Goal: Task Accomplishment & Management: Manage account settings

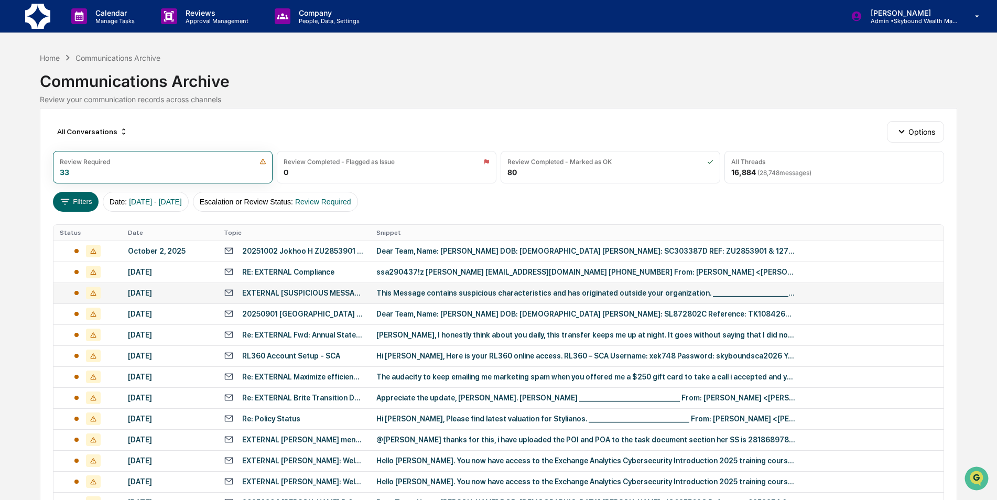
click at [450, 287] on td "This Message contains suspicious characteristics and has originated outside you…" at bounding box center [656, 292] width 573 height 21
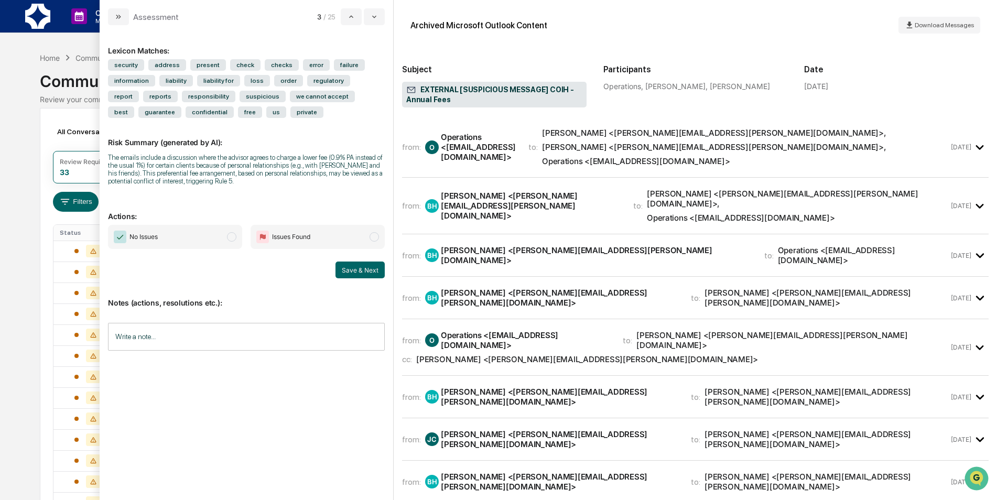
scroll to position [731, 0]
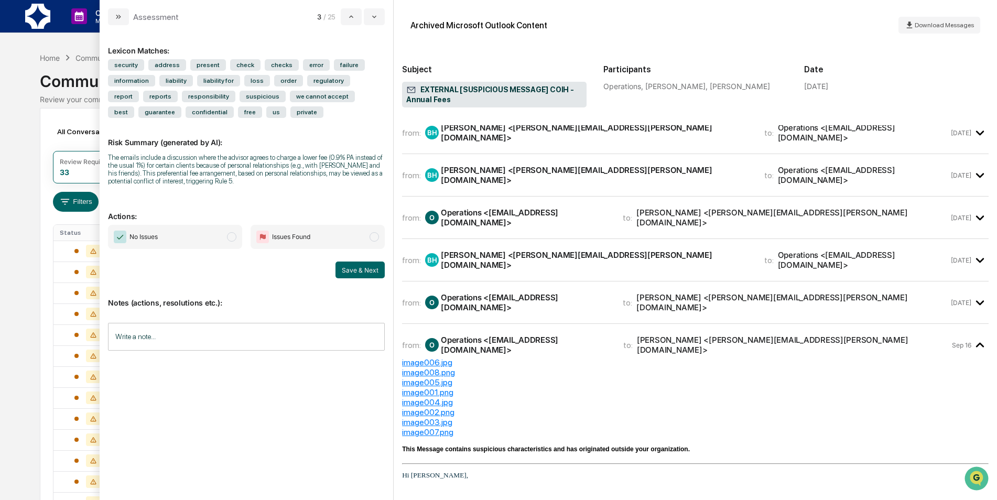
click at [116, 15] on icon "modal" at bounding box center [118, 17] width 8 height 8
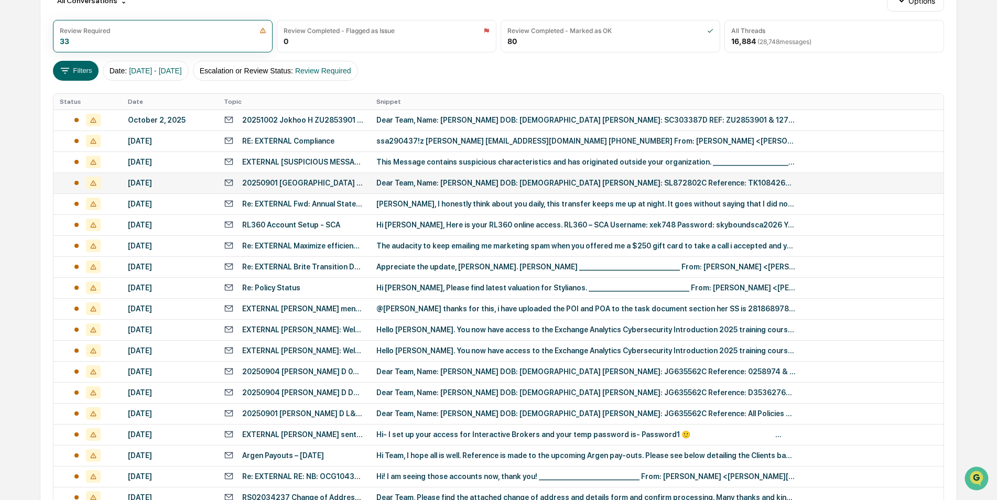
scroll to position [314, 0]
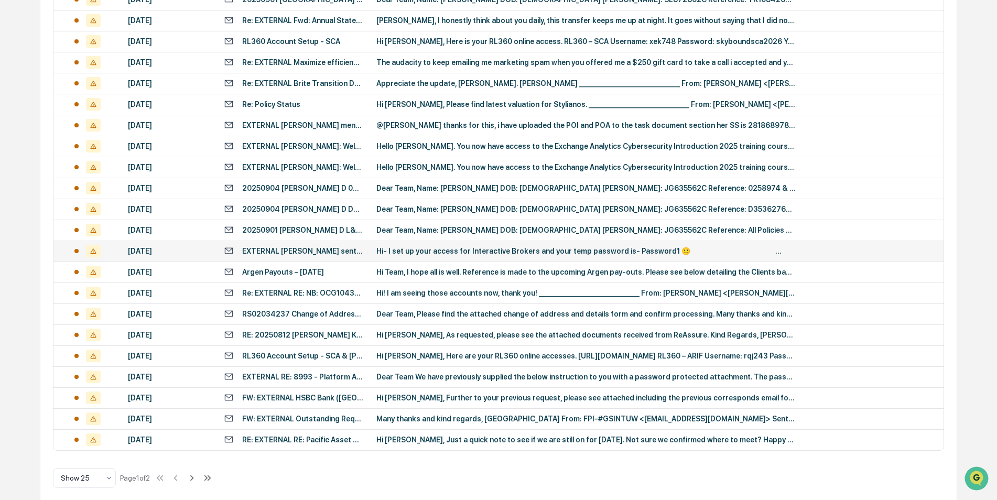
click at [319, 248] on div "EXTERNAL [PERSON_NAME] sent a message" at bounding box center [303, 251] width 122 height 8
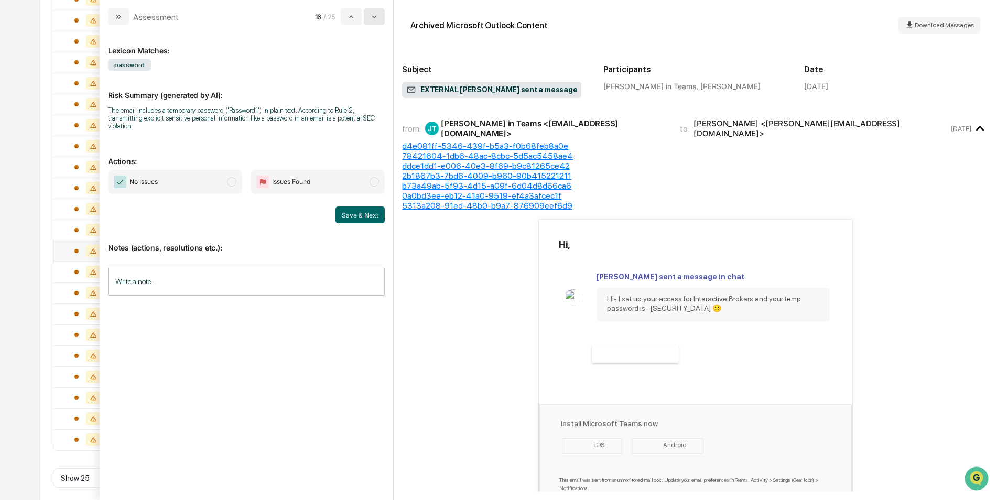
click at [372, 17] on icon "modal" at bounding box center [374, 17] width 8 height 8
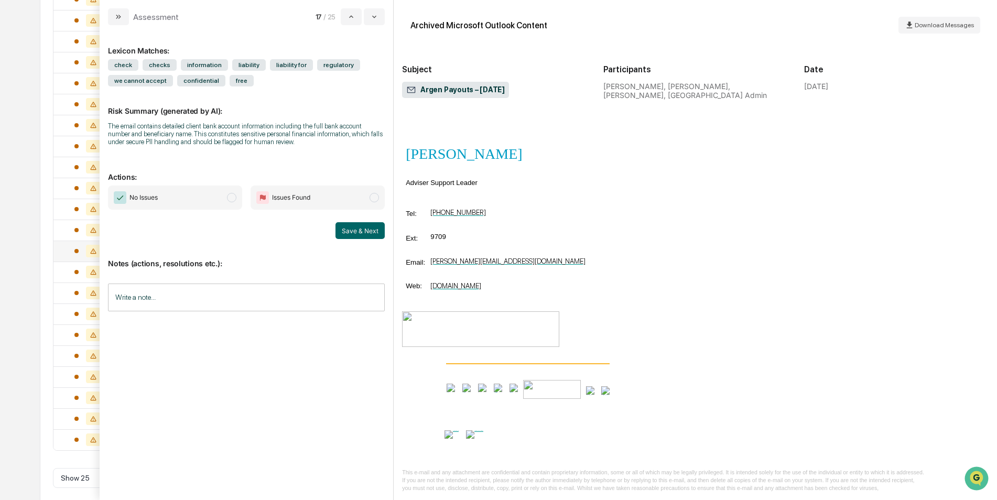
scroll to position [1139, 0]
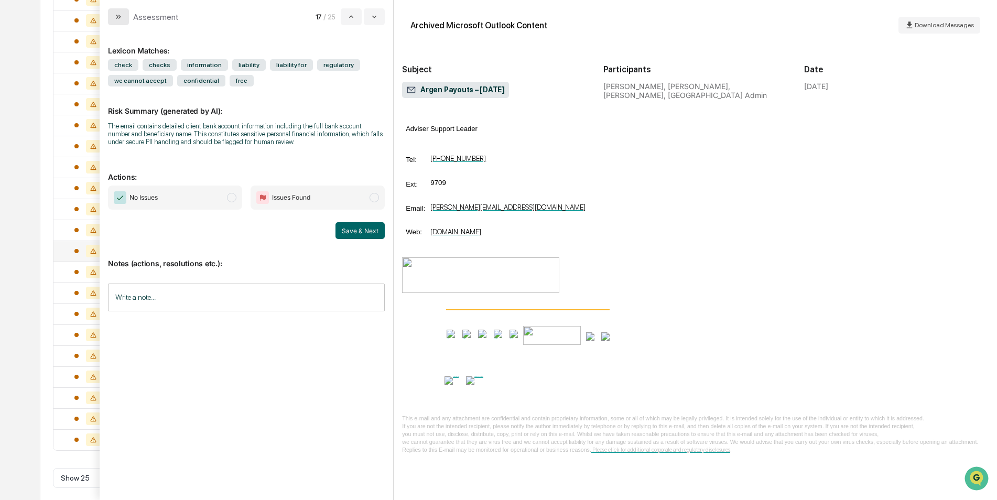
click at [129, 17] on button "modal" at bounding box center [118, 16] width 21 height 17
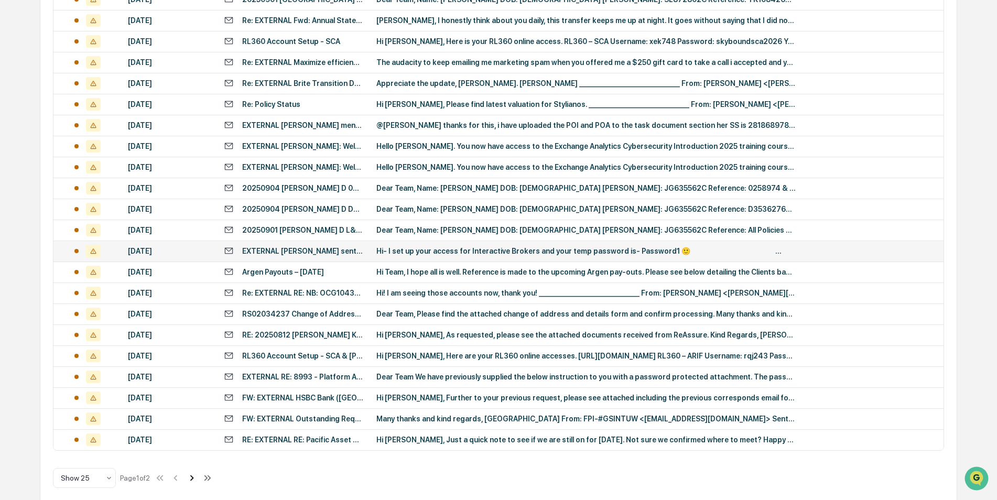
click at [193, 477] on icon at bounding box center [192, 478] width 12 height 12
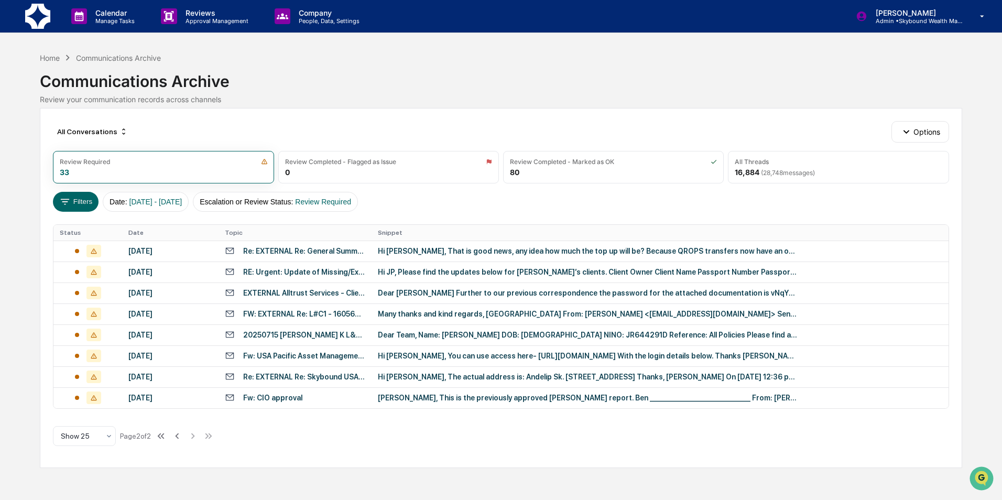
drag, startPoint x: 614, startPoint y: 463, endPoint x: 621, endPoint y: 454, distance: 11.1
click at [615, 463] on div "All Conversations Options Review Required 33 Review Completed - Flagged as Issu…" at bounding box center [501, 288] width 922 height 360
click at [621, 438] on div "All Conversations Options Review Required 33 Review Completed - Flagged as Issu…" at bounding box center [501, 288] width 922 height 360
click at [525, 476] on div "Calendar Manage Tasks Reviews Approval Management Company People, Data, Setting…" at bounding box center [501, 250] width 1002 height 500
click at [435, 472] on div "Calendar Manage Tasks Reviews Approval Management Company People, Data, Setting…" at bounding box center [501, 250] width 1002 height 500
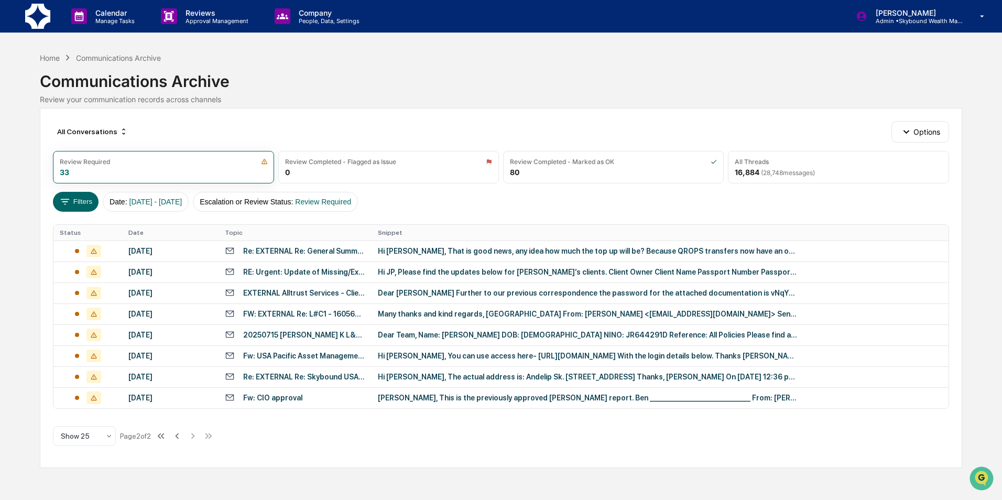
drag, startPoint x: 435, startPoint y: 472, endPoint x: 679, endPoint y: 464, distance: 243.8
click at [679, 464] on div "All Conversations Options Review Required 33 Review Completed - Flagged as Issu…" at bounding box center [501, 288] width 922 height 360
drag, startPoint x: 716, startPoint y: 237, endPoint x: 716, endPoint y: 231, distance: 6.3
click at [716, 236] on th "Snippet" at bounding box center [660, 233] width 576 height 16
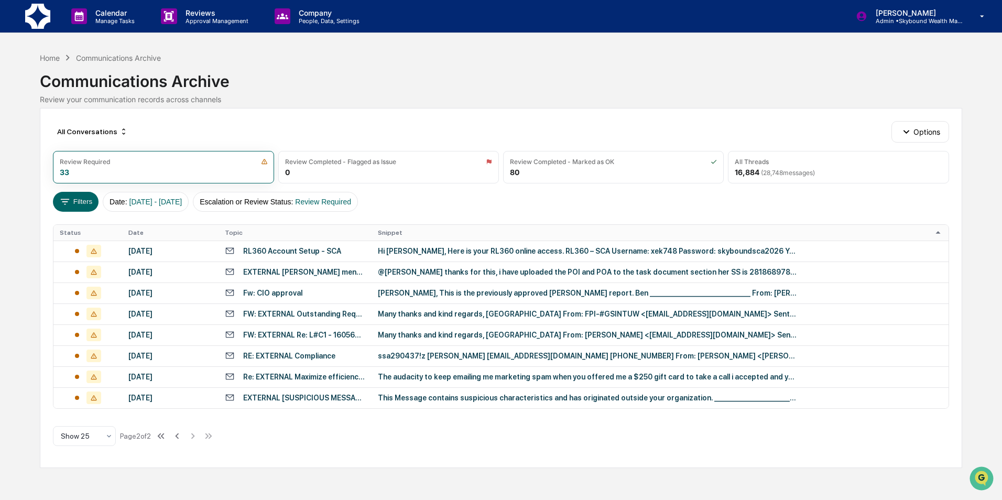
click at [428, 483] on div "Calendar Manage Tasks Reviews Approval Management Company People, Data, Setting…" at bounding box center [501, 250] width 1002 height 500
click at [178, 434] on icon at bounding box center [177, 436] width 12 height 12
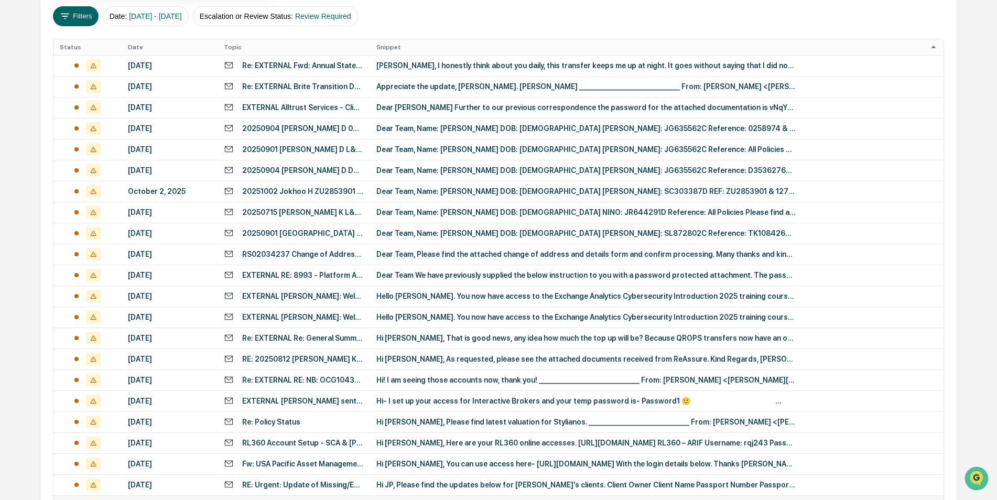
scroll to position [324, 0]
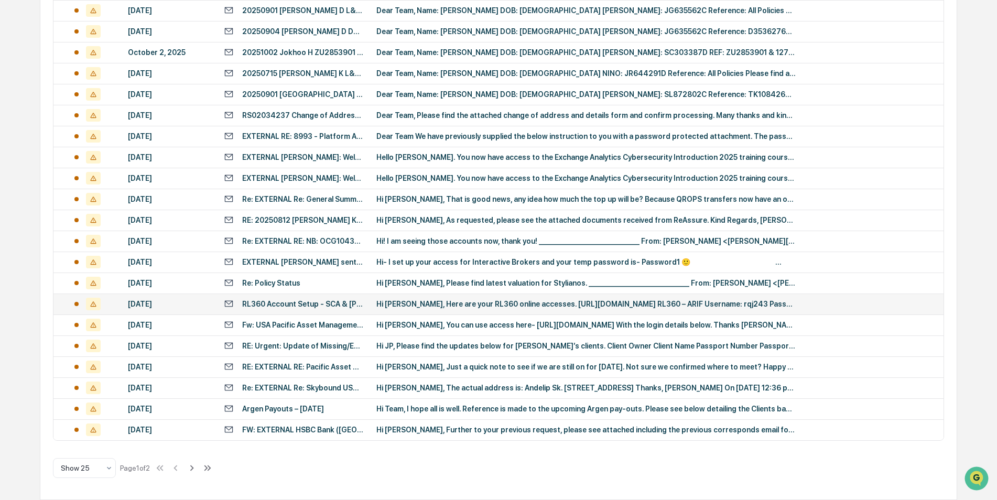
click at [483, 303] on div "Hi [PERSON_NAME], Here are your RL360 online accesses. [URL][DOMAIN_NAME] RL360…" at bounding box center [585, 304] width 419 height 8
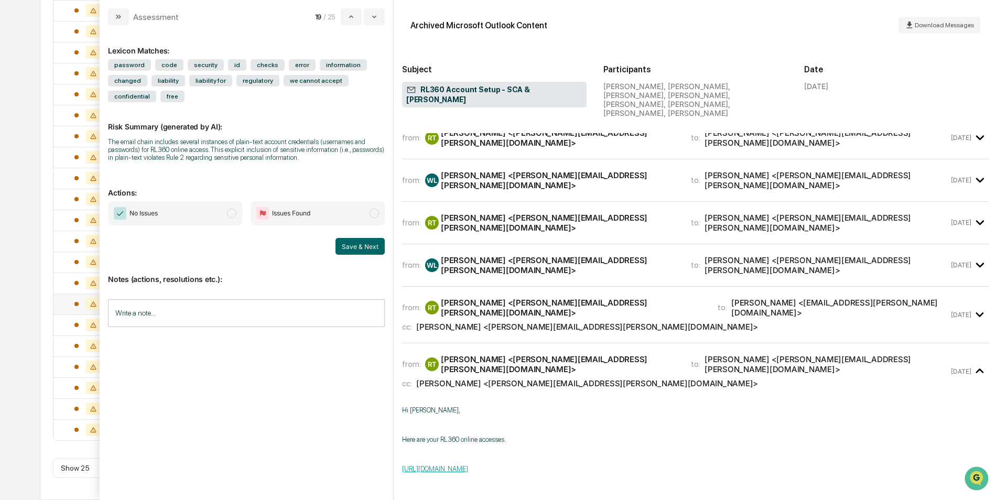
scroll to position [843, 0]
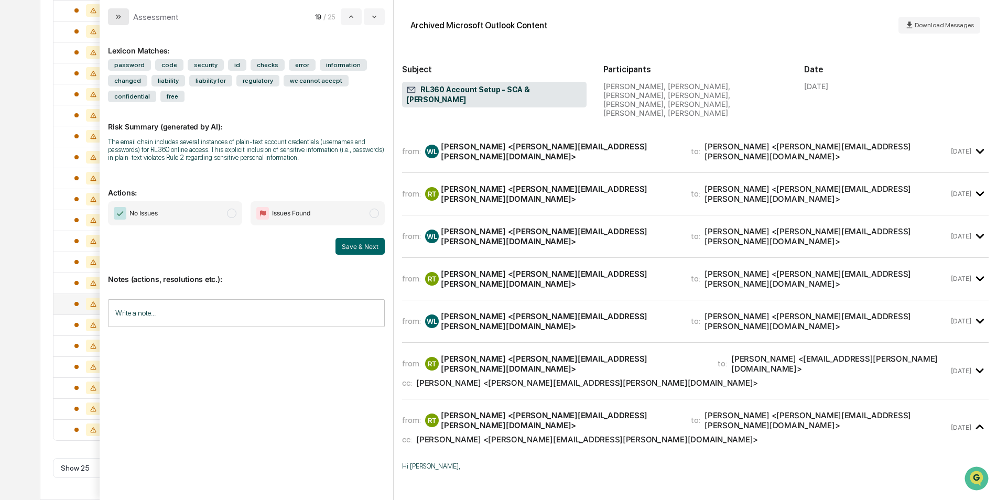
click at [113, 19] on button "modal" at bounding box center [118, 16] width 21 height 17
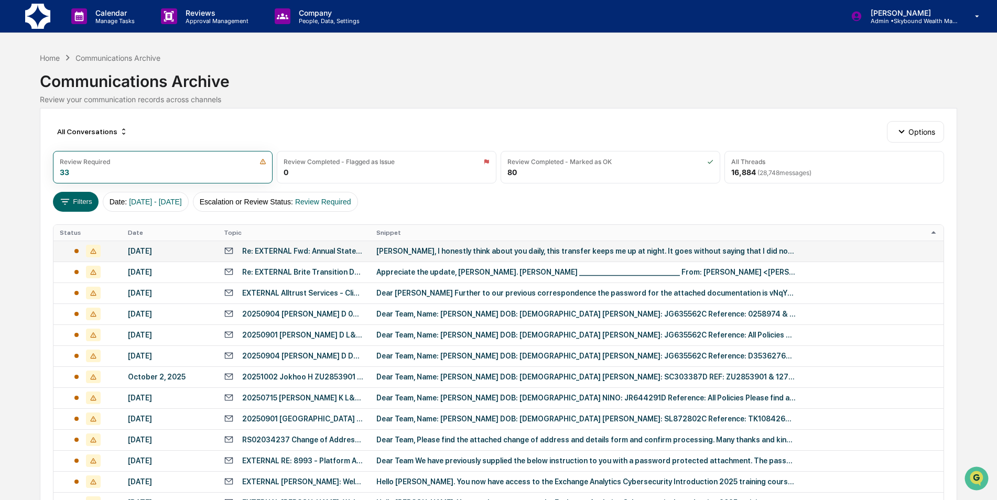
click at [452, 247] on div "[PERSON_NAME], I honestly think about you daily, this transfer keeps me up at n…" at bounding box center [585, 251] width 419 height 8
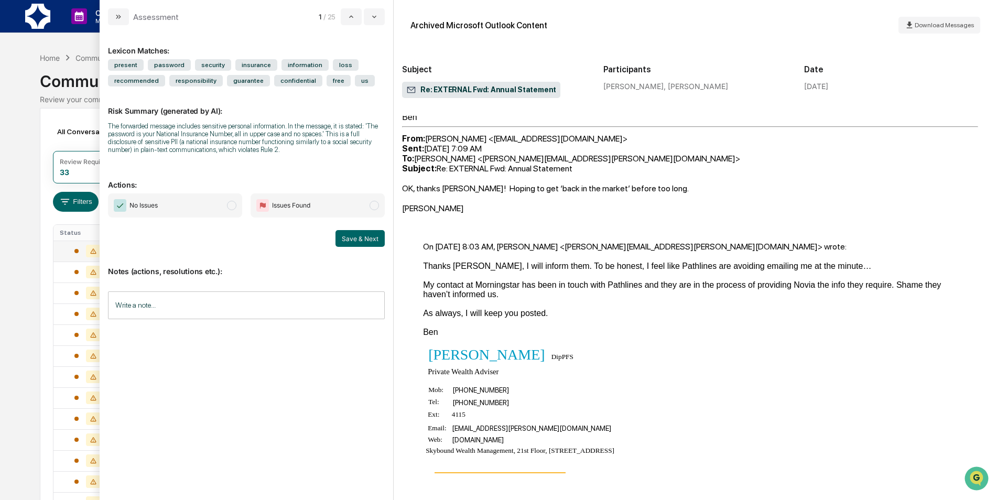
scroll to position [35, 0]
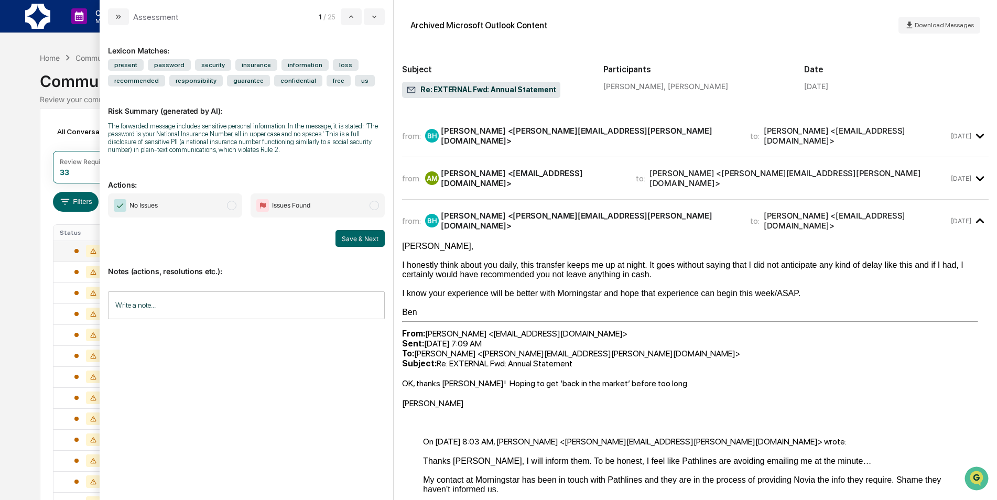
click at [888, 169] on div "from: AM [PERSON_NAME] <[EMAIL_ADDRESS][DOMAIN_NAME]> to: [PERSON_NAME] <[PERSO…" at bounding box center [675, 178] width 547 height 20
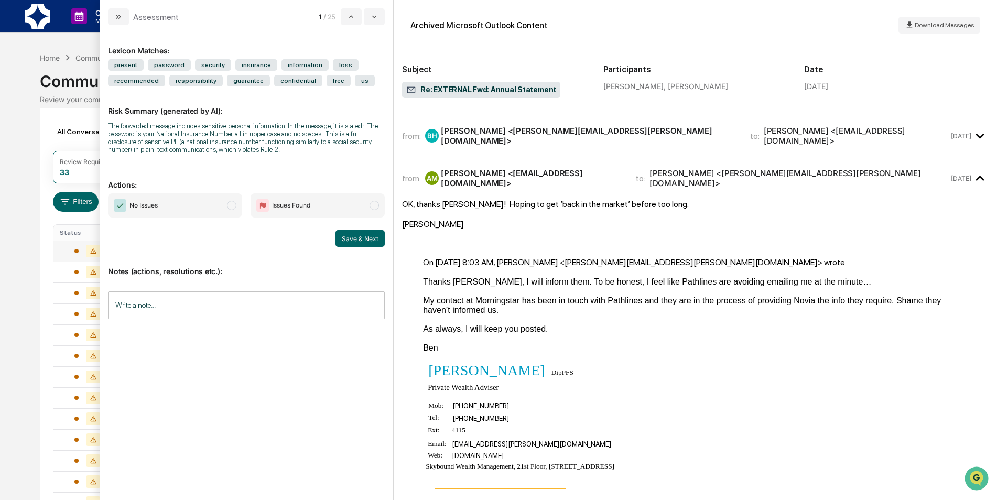
click at [914, 139] on div "from: BH [PERSON_NAME] <[PERSON_NAME][EMAIL_ADDRESS][PERSON_NAME][DOMAIN_NAME]>…" at bounding box center [695, 135] width 586 height 25
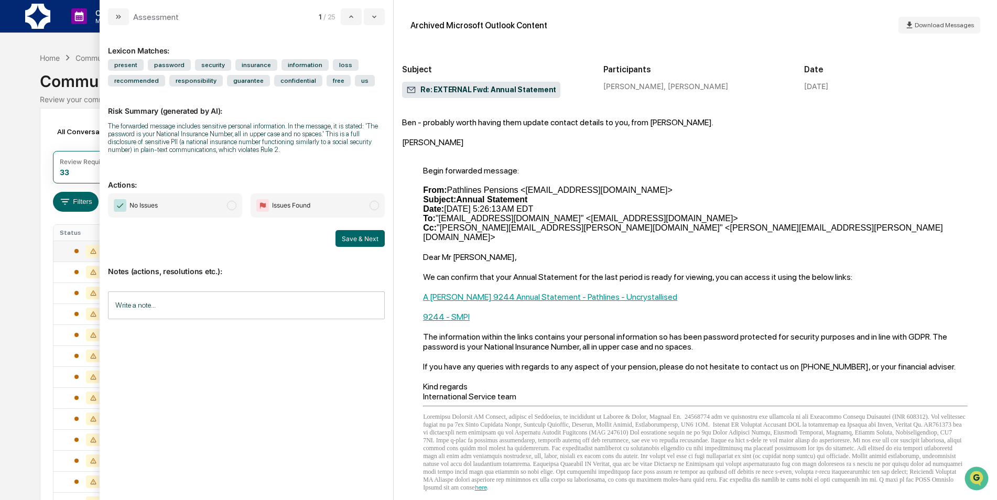
scroll to position [210, 0]
click at [189, 212] on span "No Issues" at bounding box center [175, 205] width 134 height 24
click at [351, 239] on button "Save & Next" at bounding box center [359, 238] width 49 height 17
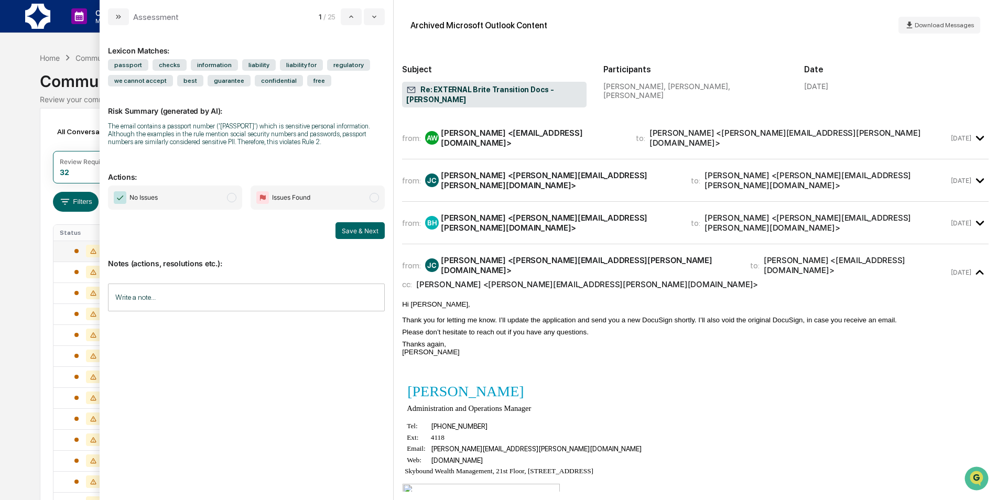
click at [971, 140] on icon "modal" at bounding box center [979, 137] width 17 height 17
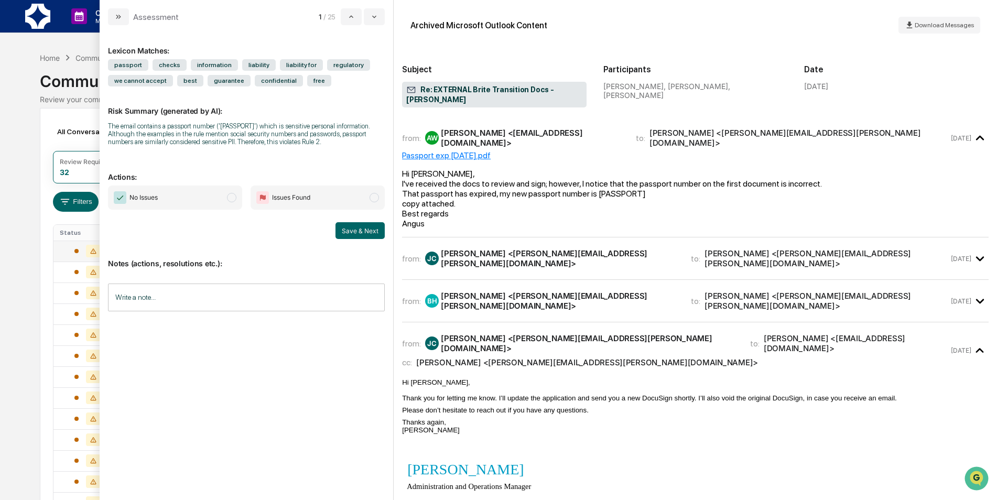
click at [951, 255] on time "[DATE]" at bounding box center [961, 259] width 20 height 8
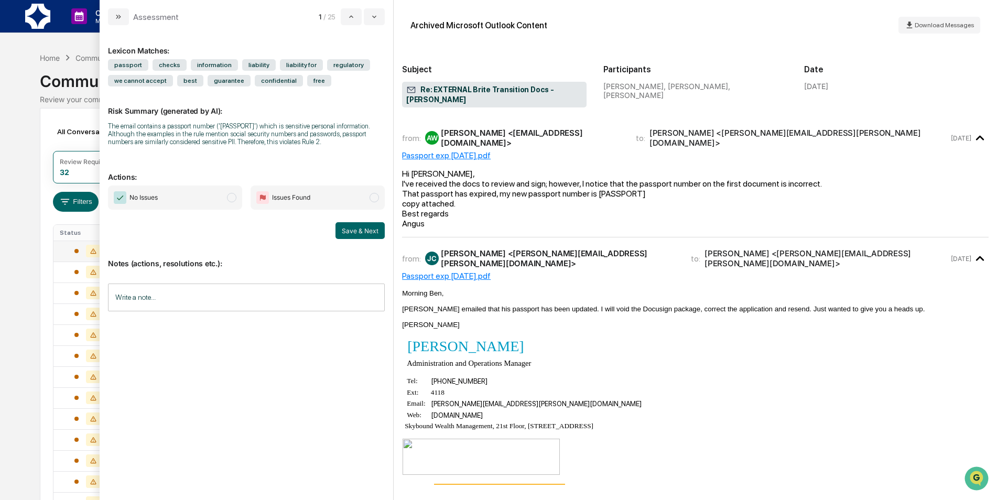
click at [228, 201] on span "modal" at bounding box center [231, 197] width 9 height 9
click at [365, 231] on button "Save & Next" at bounding box center [359, 230] width 49 height 17
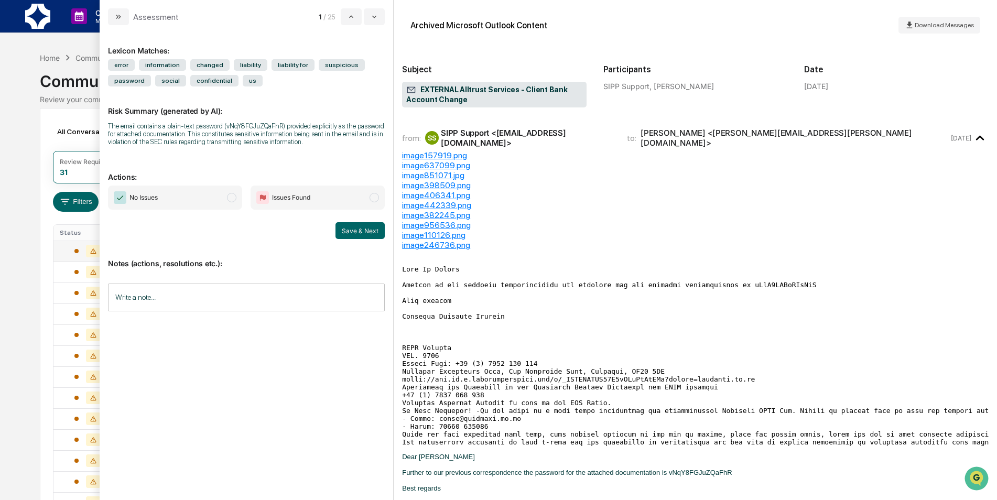
drag, startPoint x: 186, startPoint y: 200, endPoint x: 197, endPoint y: 209, distance: 13.8
click at [184, 200] on span "No Issues" at bounding box center [175, 197] width 134 height 24
click at [379, 226] on button "Save & Next" at bounding box center [359, 230] width 49 height 17
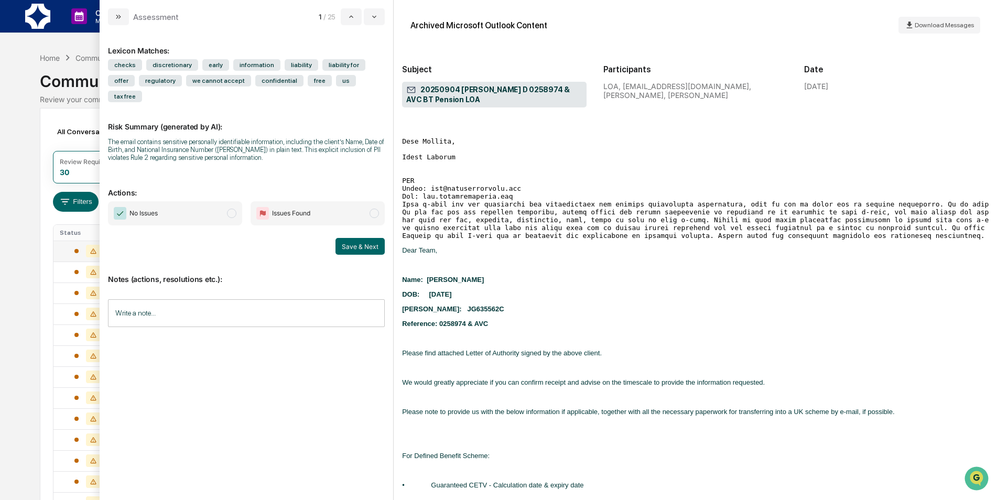
scroll to position [786, 0]
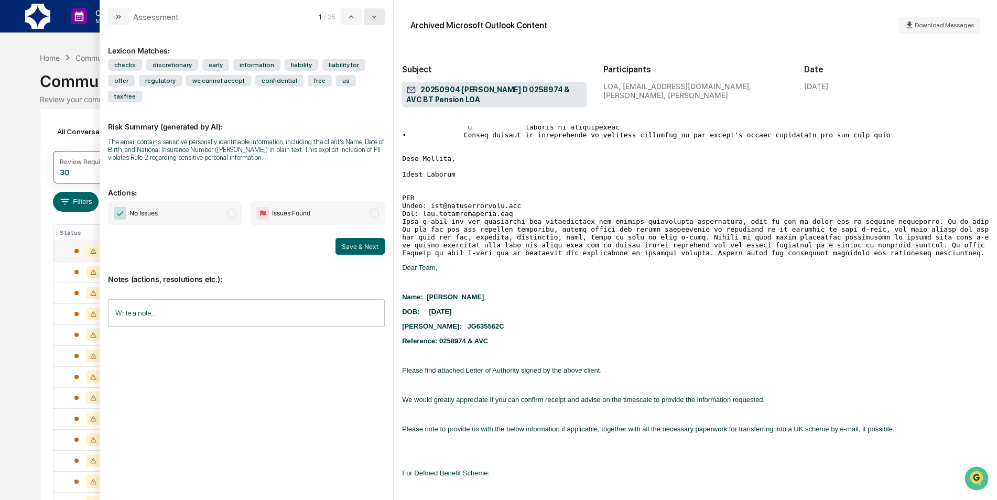
click at [376, 15] on icon "modal" at bounding box center [374, 17] width 8 height 8
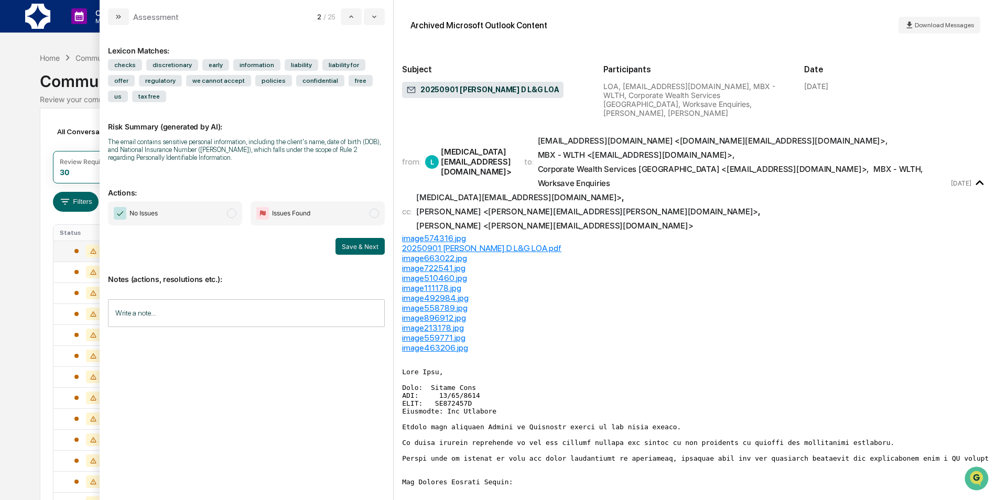
click at [337, 20] on span "/ 25" at bounding box center [330, 17] width 15 height 8
click at [347, 18] on button "modal" at bounding box center [351, 16] width 21 height 17
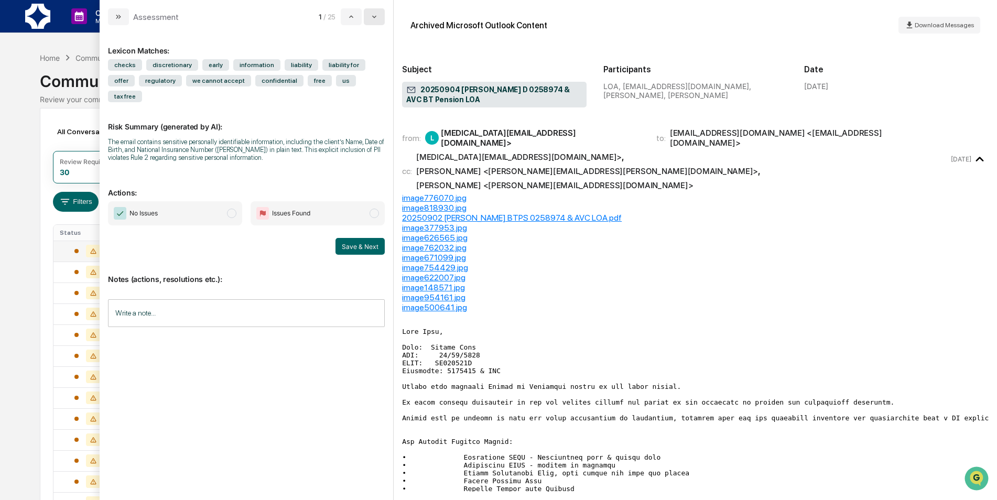
click at [383, 12] on button "modal" at bounding box center [374, 16] width 21 height 17
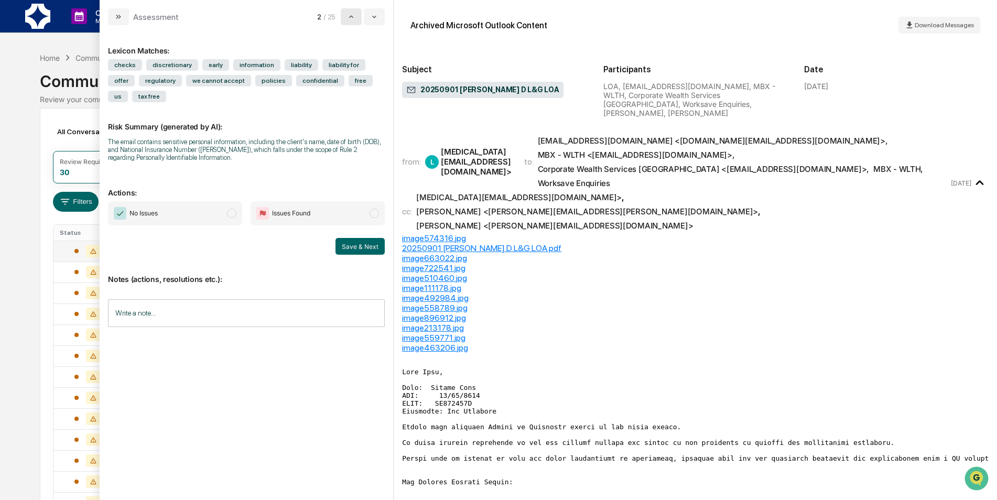
click at [346, 14] on button "modal" at bounding box center [351, 16] width 21 height 17
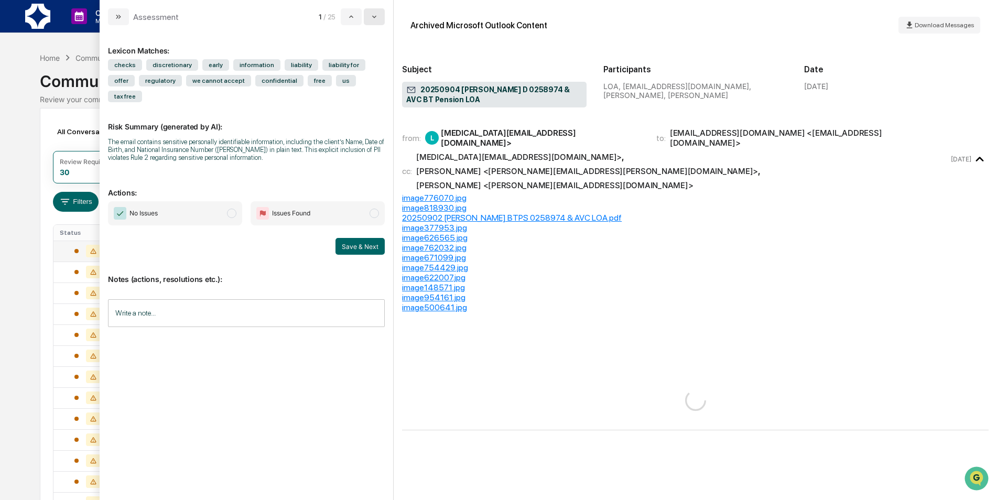
click at [366, 14] on button "modal" at bounding box center [374, 16] width 21 height 17
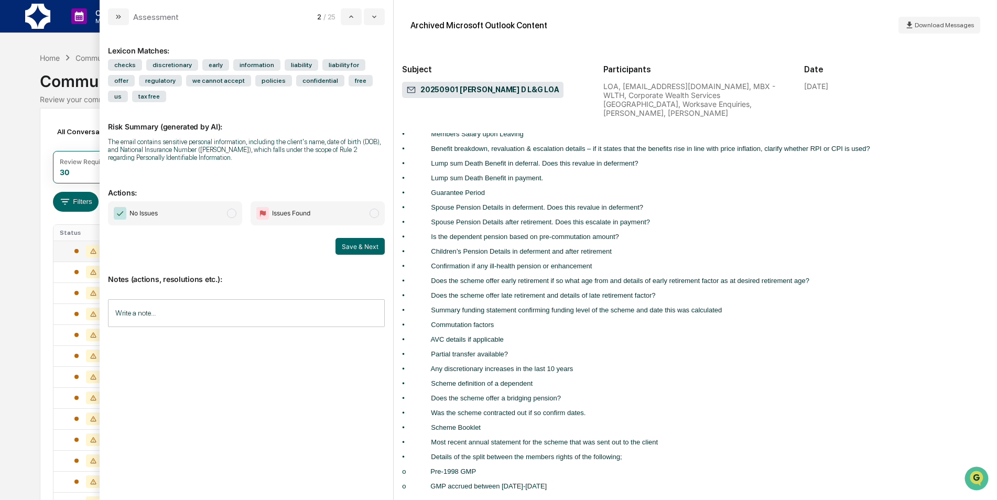
scroll to position [1415, 0]
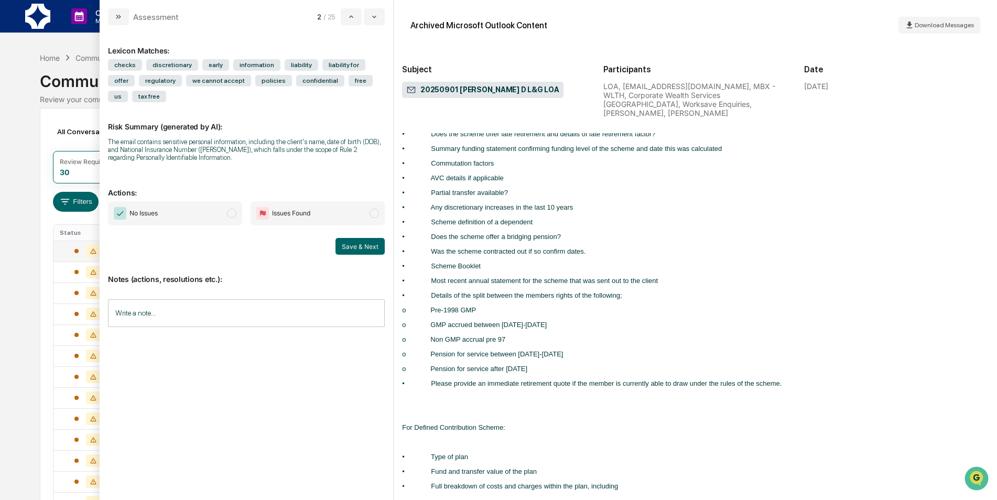
click at [224, 207] on span "No Issues" at bounding box center [175, 213] width 134 height 24
click at [355, 243] on button "Save & Next" at bounding box center [359, 246] width 49 height 17
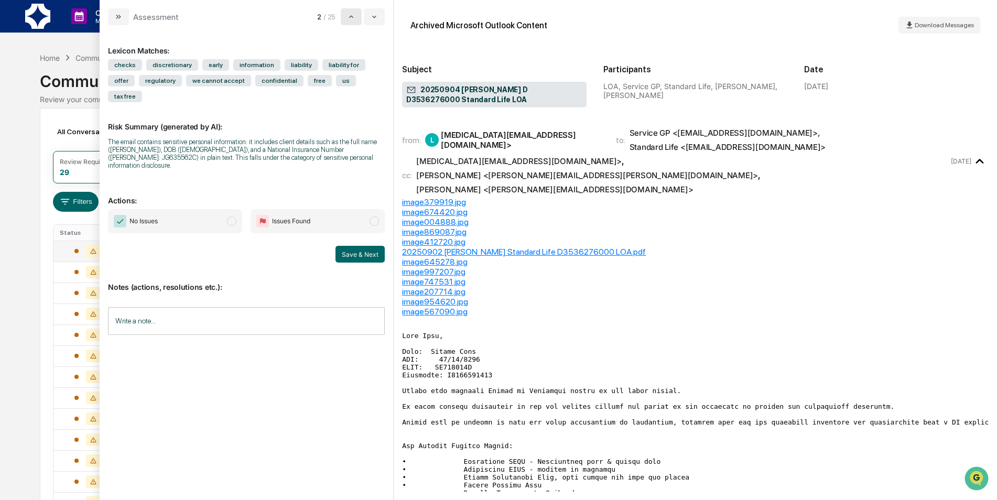
click at [343, 21] on button "modal" at bounding box center [351, 16] width 21 height 17
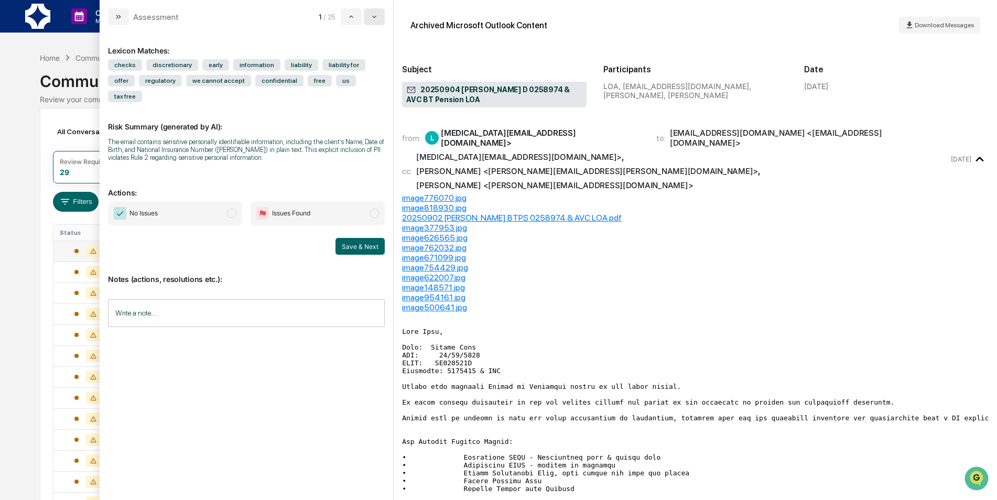
click at [369, 15] on button "modal" at bounding box center [374, 16] width 21 height 17
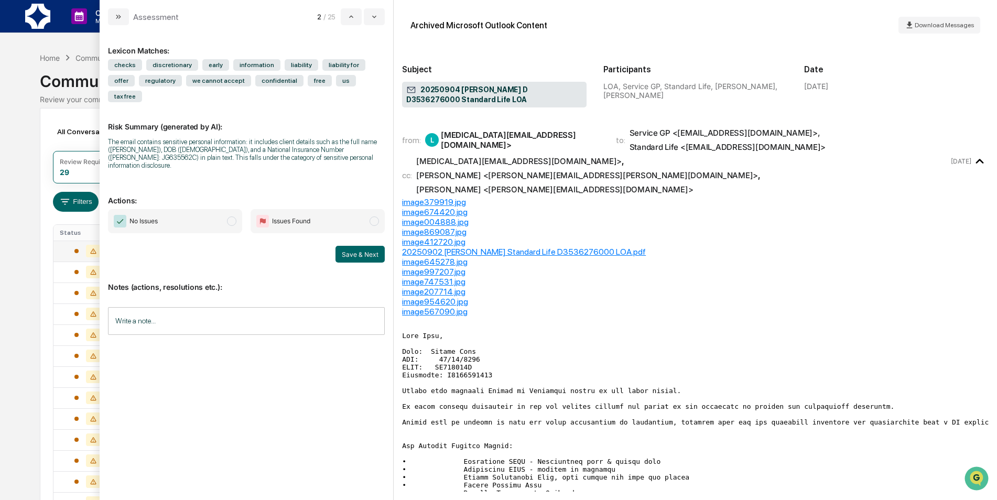
click at [216, 209] on span "No Issues" at bounding box center [175, 221] width 134 height 24
click at [354, 246] on button "Save & Next" at bounding box center [359, 254] width 49 height 17
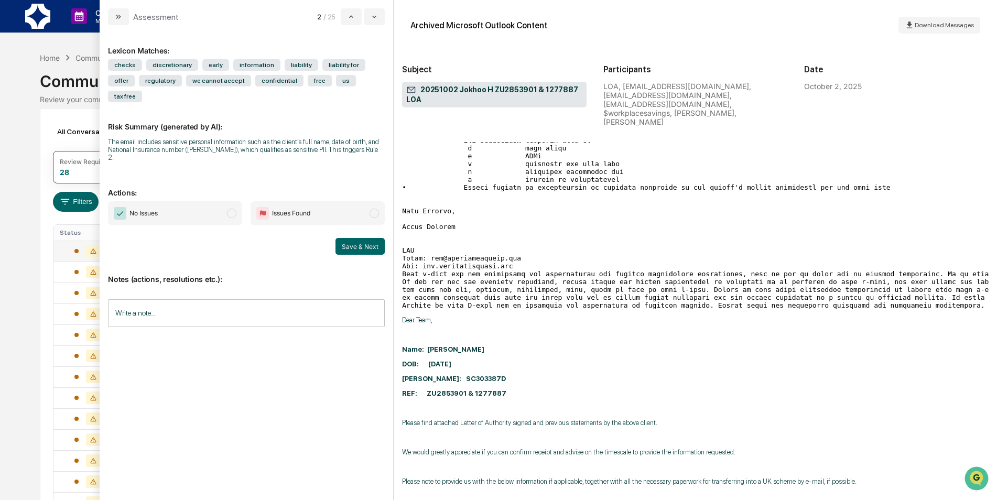
scroll to position [996, 0]
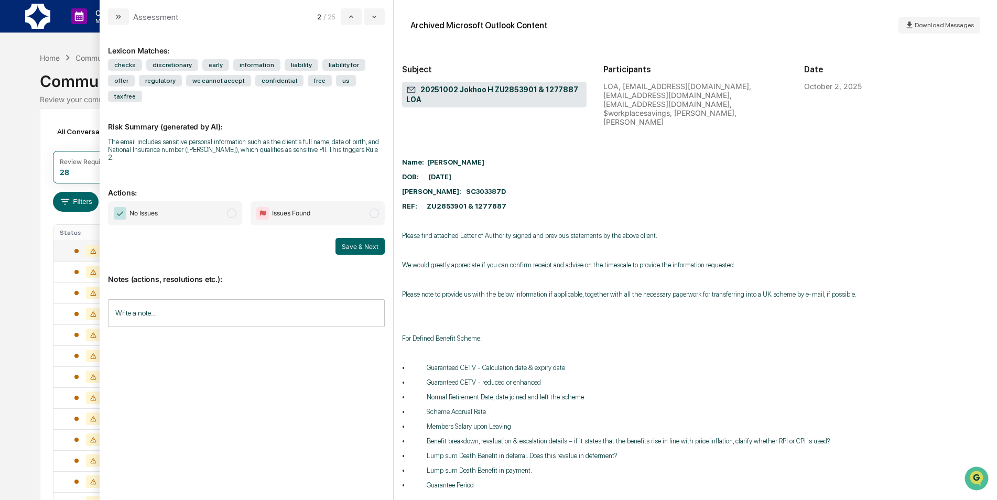
click at [204, 201] on span "No Issues" at bounding box center [175, 213] width 134 height 24
click at [363, 238] on button "Save & Next" at bounding box center [359, 246] width 49 height 17
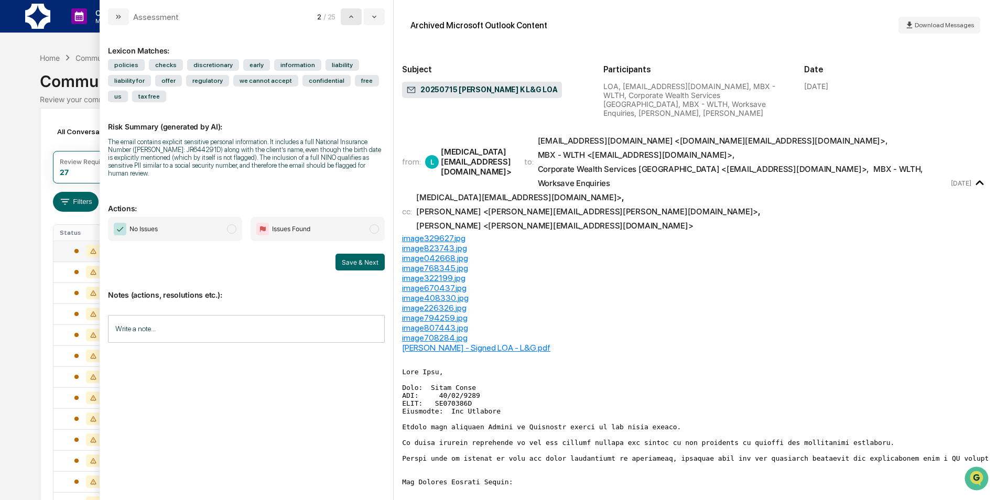
click at [355, 17] on icon "modal" at bounding box center [351, 17] width 8 height 8
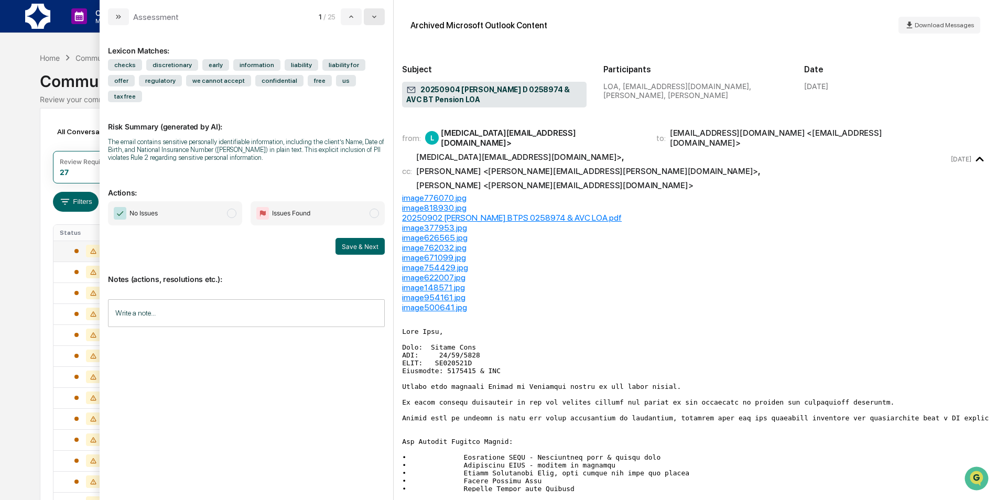
click at [366, 20] on button "modal" at bounding box center [374, 16] width 21 height 17
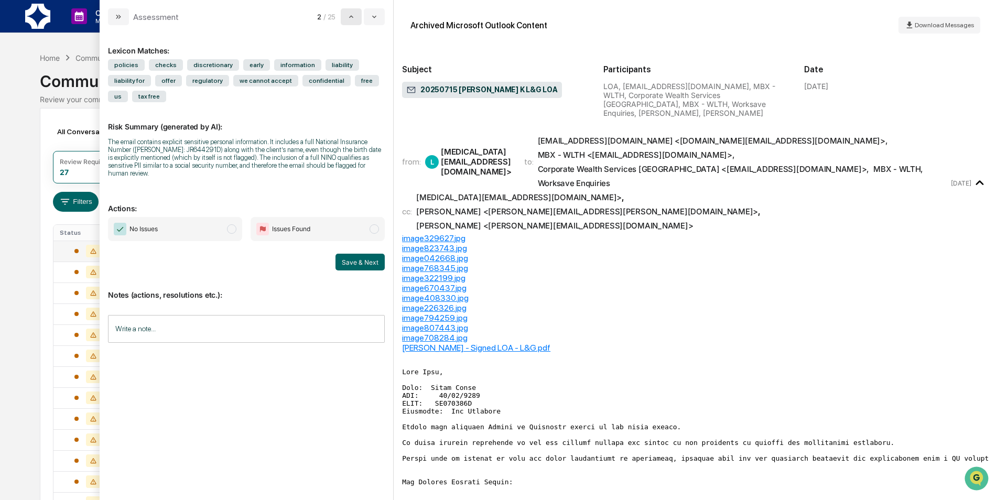
click at [353, 16] on icon "modal" at bounding box center [351, 17] width 8 height 8
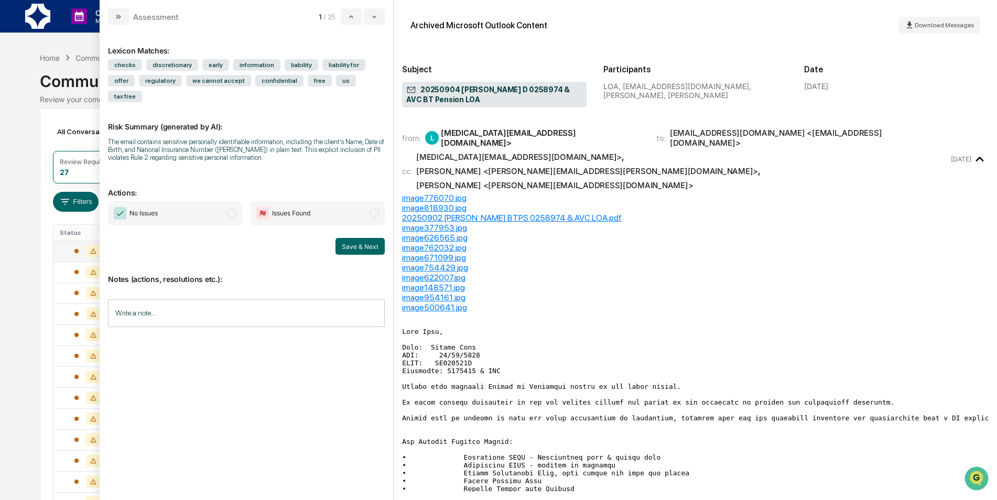
click at [216, 202] on span "No Issues" at bounding box center [175, 213] width 134 height 24
click at [351, 238] on button "Save & Next" at bounding box center [359, 246] width 49 height 17
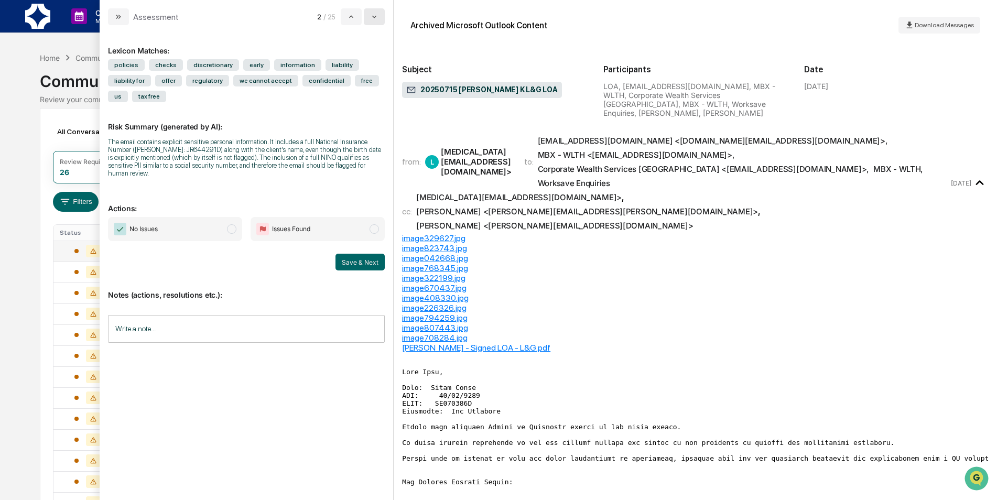
click at [374, 19] on icon "modal" at bounding box center [374, 17] width 8 height 8
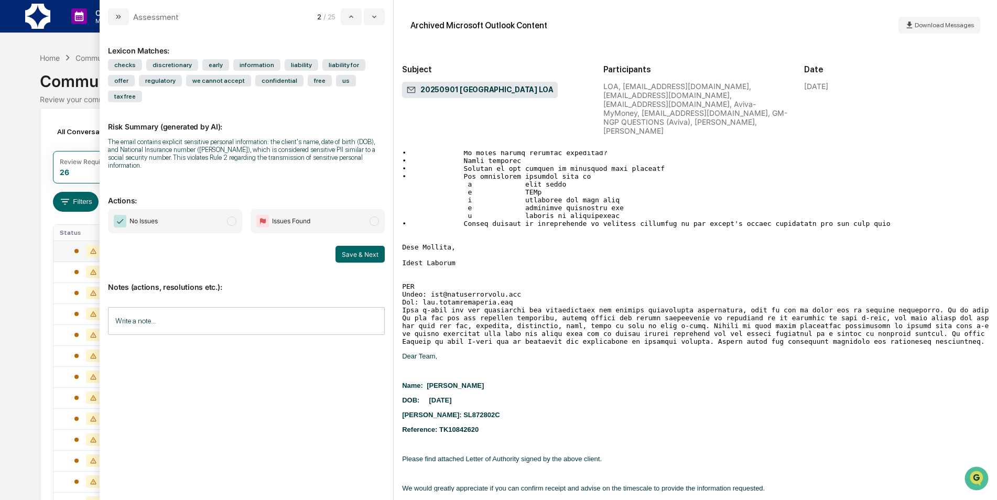
scroll to position [786, 0]
drag, startPoint x: 153, startPoint y: 194, endPoint x: 193, endPoint y: 201, distance: 40.9
click at [153, 216] on span "No Issues" at bounding box center [143, 221] width 28 height 10
click at [355, 246] on button "Save & Next" at bounding box center [359, 254] width 49 height 17
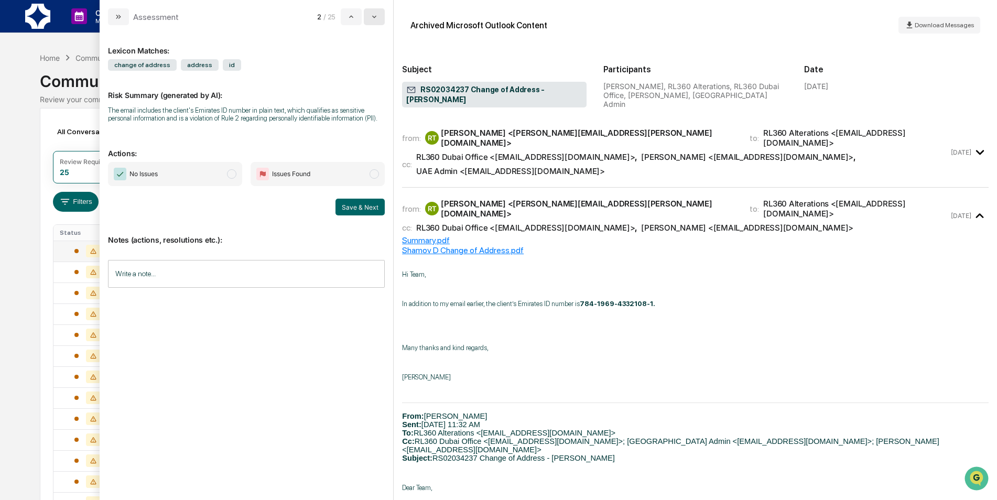
click at [375, 16] on icon "modal" at bounding box center [374, 17] width 8 height 8
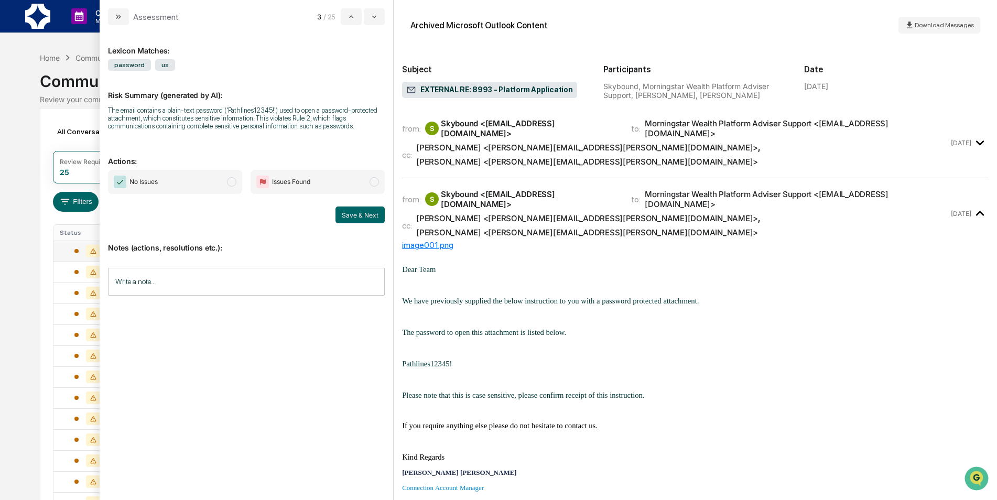
click at [372, 27] on div "Lexicon Matches: password us Risk Summary (generated by AI): The email contains…" at bounding box center [246, 262] width 293 height 475
click at [373, 23] on button "modal" at bounding box center [374, 16] width 21 height 17
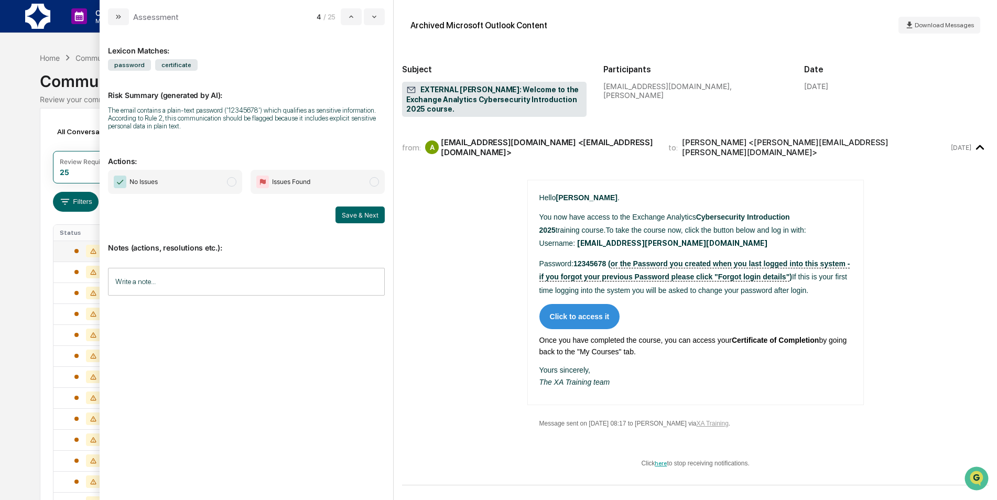
click at [208, 183] on span "No Issues" at bounding box center [175, 182] width 134 height 24
click at [361, 218] on button "Save & Next" at bounding box center [359, 214] width 49 height 17
drag, startPoint x: 208, startPoint y: 178, endPoint x: 214, endPoint y: 181, distance: 6.6
click at [208, 181] on span "No Issues" at bounding box center [175, 182] width 134 height 24
click at [351, 214] on button "Save & Next" at bounding box center [359, 214] width 49 height 17
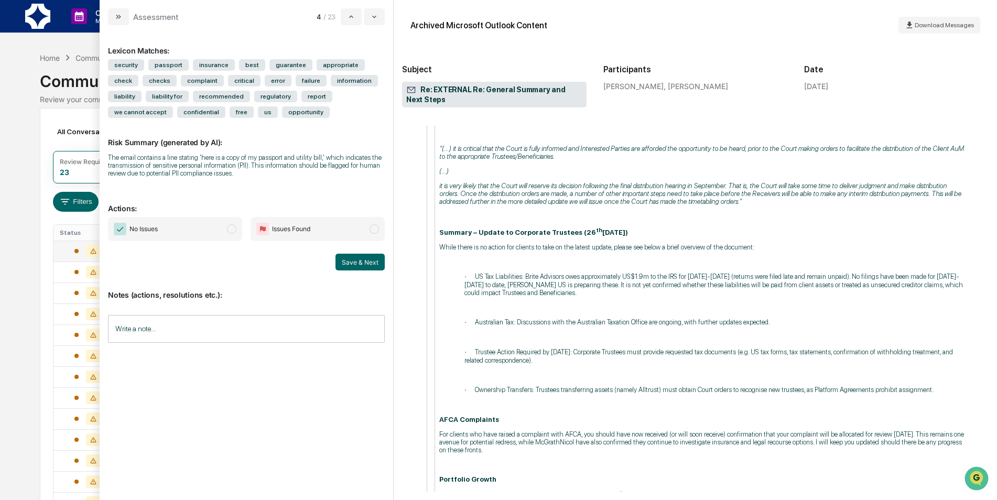
scroll to position [734, 0]
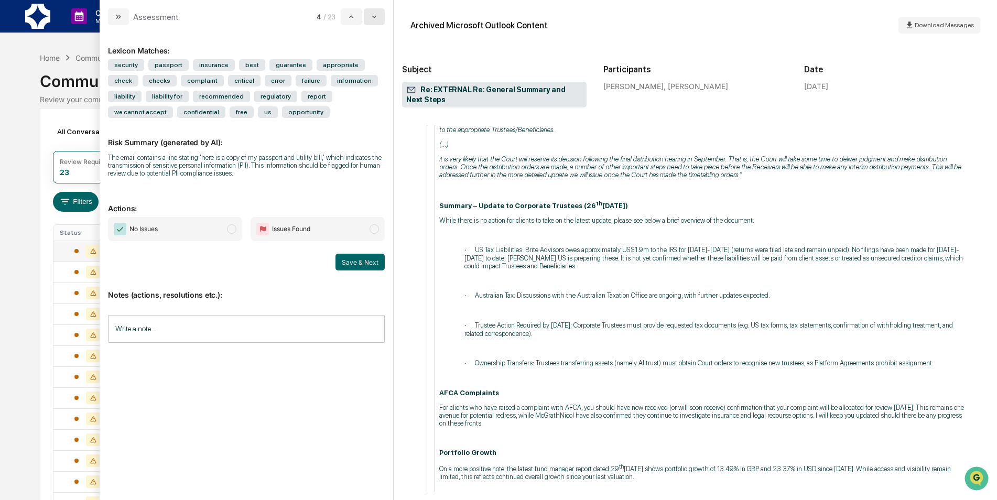
click at [373, 19] on icon "modal" at bounding box center [374, 17] width 8 height 8
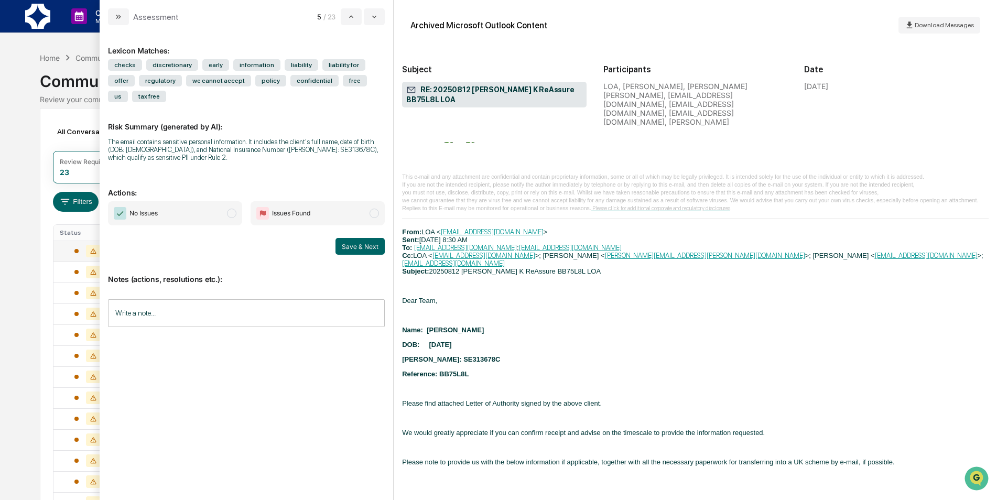
scroll to position [2441, 0]
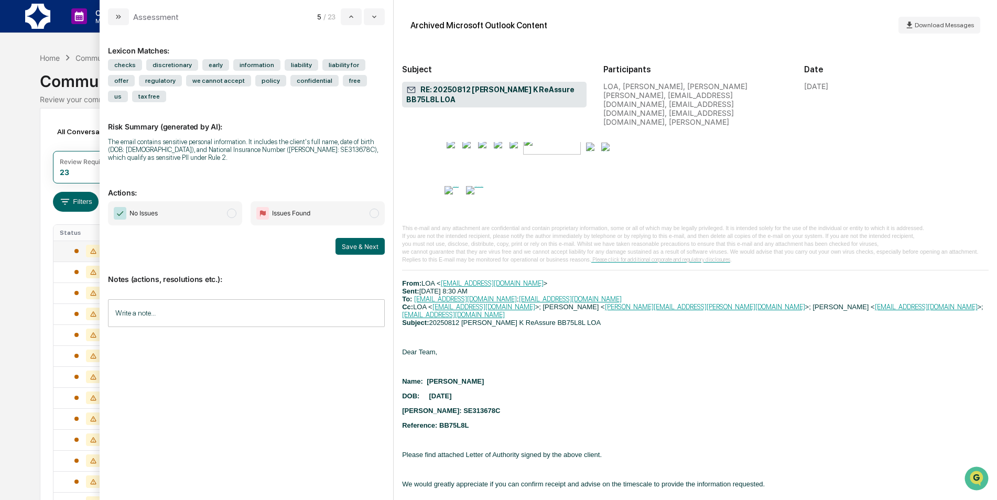
drag, startPoint x: 204, startPoint y: 200, endPoint x: 222, endPoint y: 198, distance: 18.5
click at [203, 201] on span "No Issues" at bounding box center [175, 213] width 134 height 24
click at [372, 238] on button "Save & Next" at bounding box center [359, 246] width 49 height 17
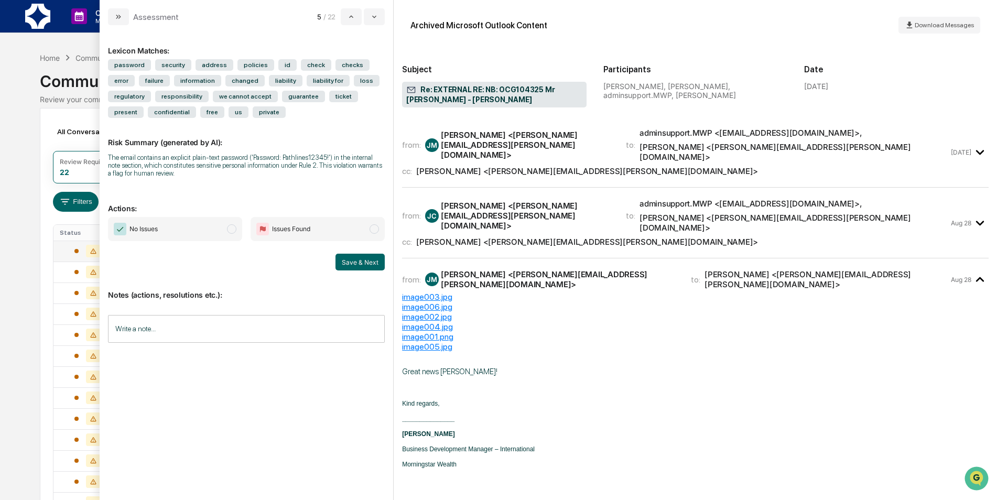
click at [927, 232] on div "from: [PERSON_NAME] [PERSON_NAME] <[PERSON_NAME][EMAIL_ADDRESS][PERSON_NAME][DO…" at bounding box center [695, 227] width 586 height 62
click at [951, 214] on div "Aug 28" at bounding box center [970, 222] width 38 height 17
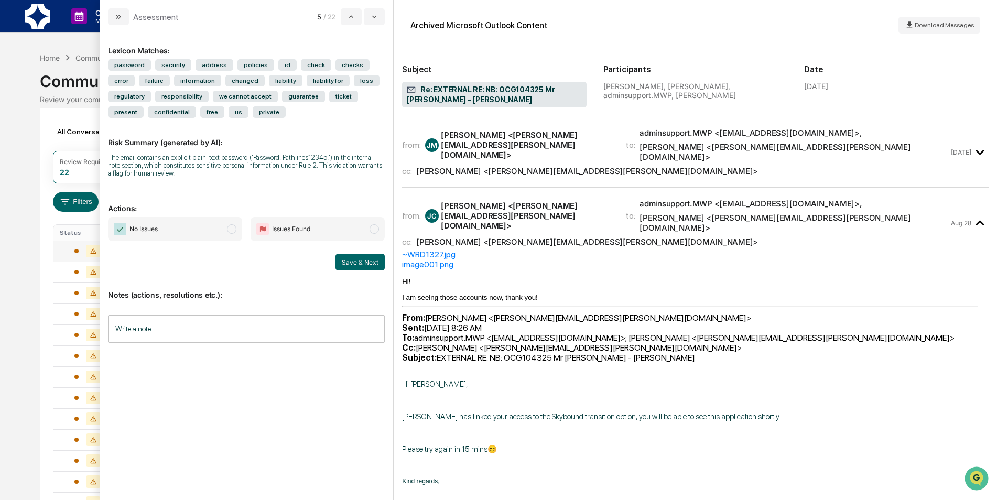
click at [970, 157] on div "from: [PERSON_NAME] <[PERSON_NAME][EMAIL_ADDRESS][PERSON_NAME][DOMAIN_NAME]> to…" at bounding box center [695, 151] width 586 height 53
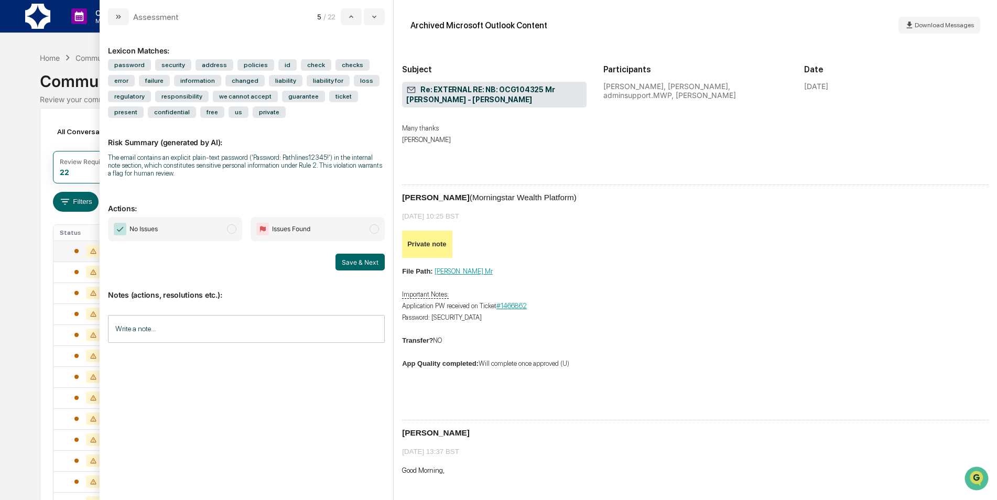
scroll to position [20573, 0]
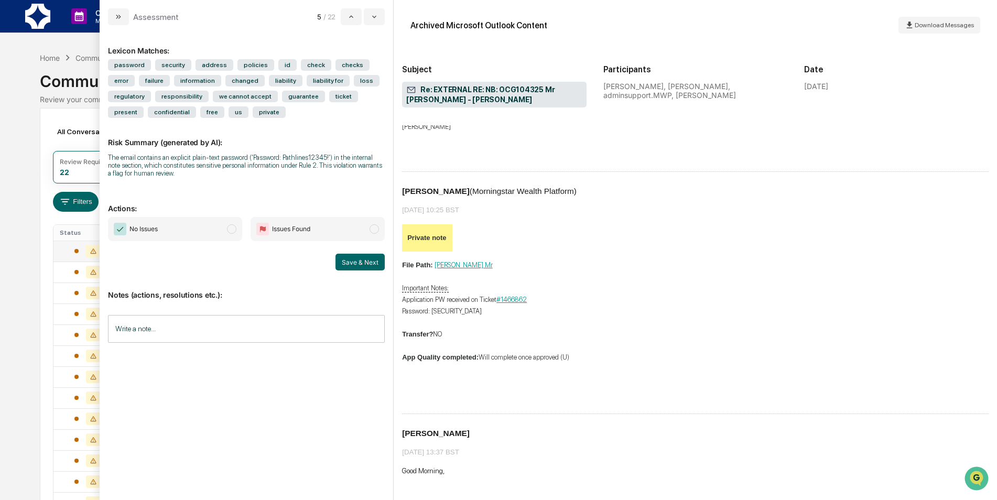
click at [194, 232] on span "No Issues" at bounding box center [175, 229] width 134 height 24
click at [357, 257] on button "Save & Next" at bounding box center [359, 262] width 49 height 17
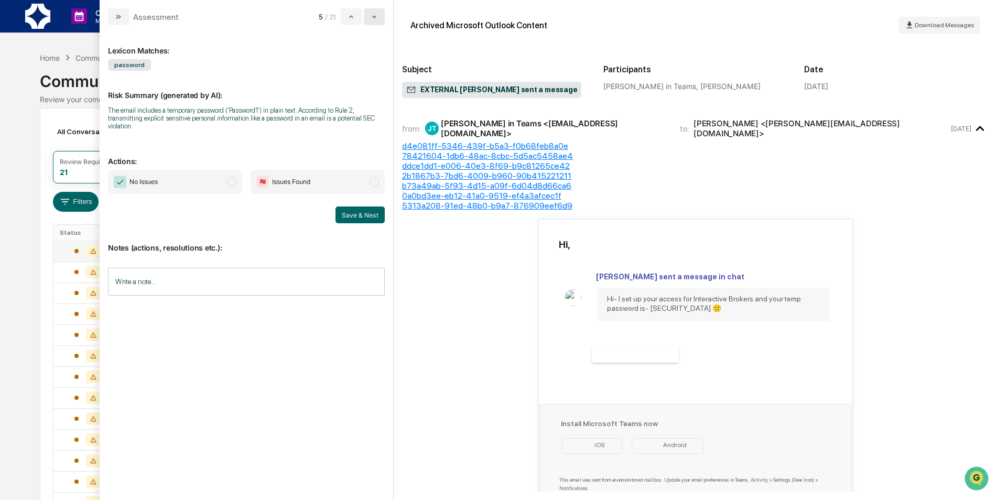
click at [380, 14] on button "modal" at bounding box center [374, 16] width 21 height 17
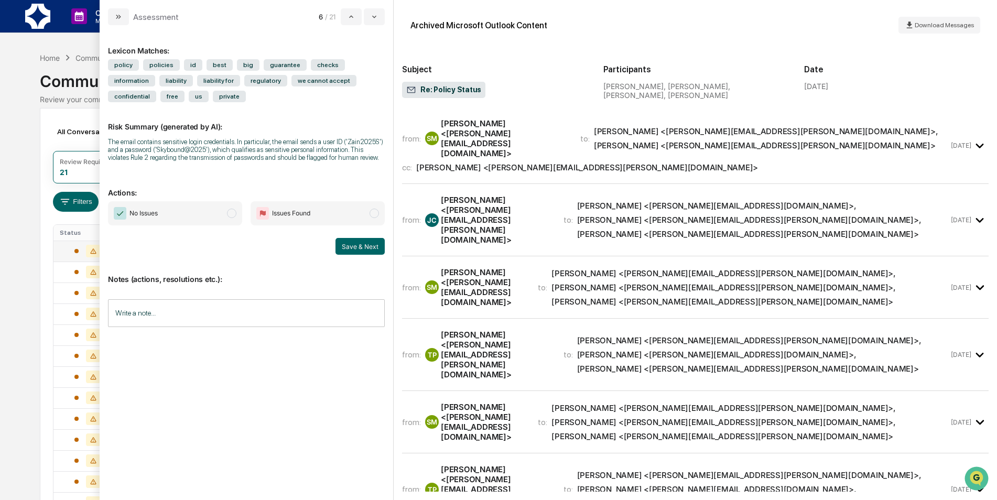
scroll to position [368, 0]
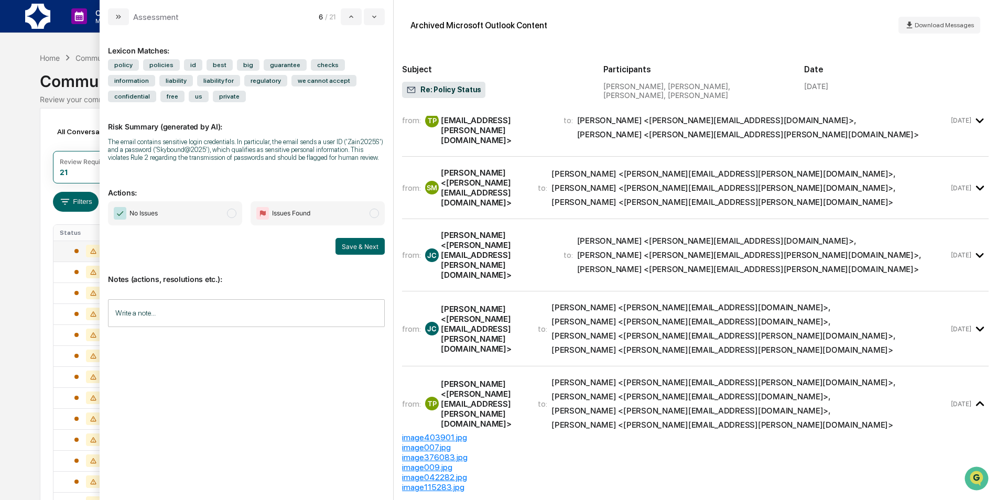
click at [980, 320] on icon "modal" at bounding box center [979, 328] width 17 height 17
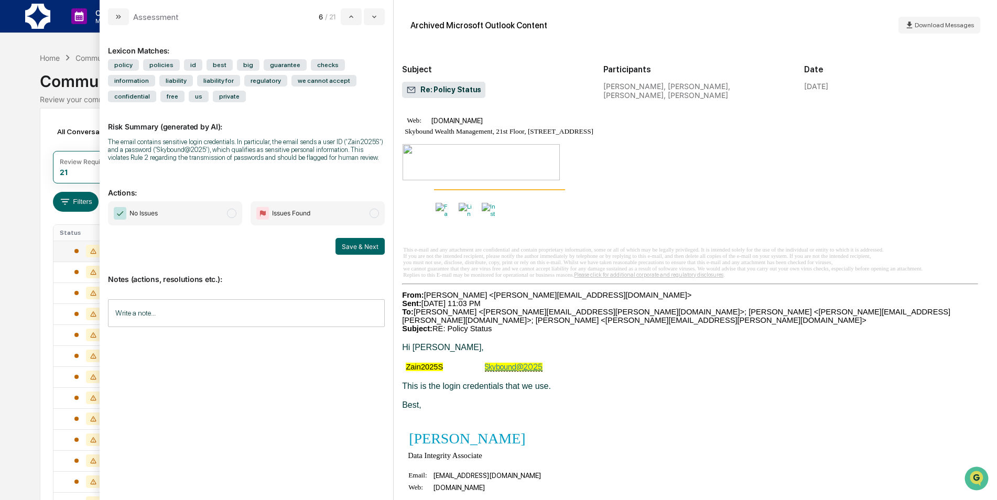
scroll to position [1207, 0]
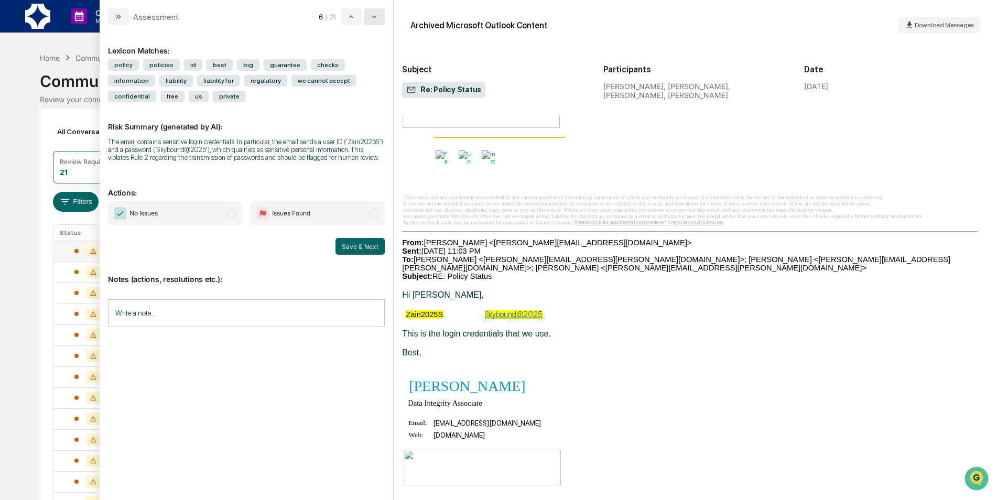
click at [378, 18] on icon "modal" at bounding box center [374, 17] width 8 height 8
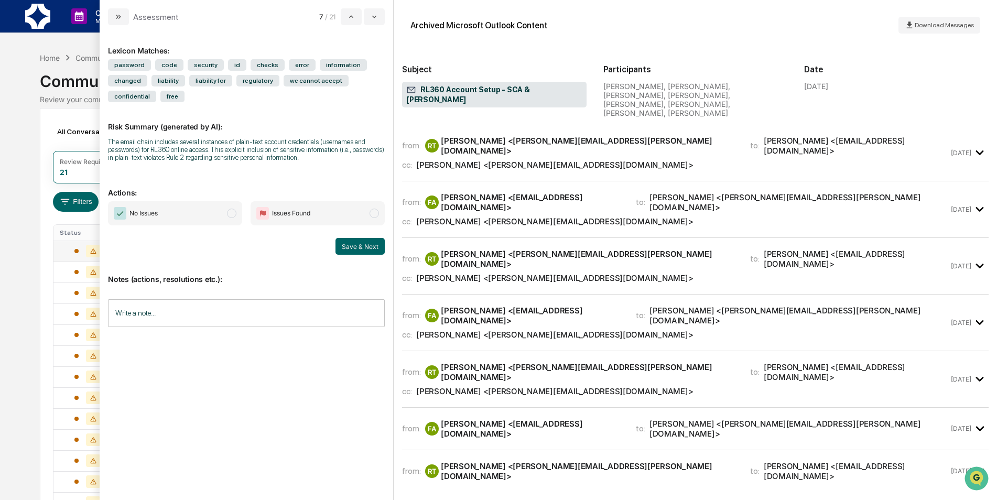
drag, startPoint x: 531, startPoint y: 462, endPoint x: 310, endPoint y: 139, distance: 391.6
click at [310, 139] on div "The email chain includes several instances of plain-text account credentials (u…" at bounding box center [246, 150] width 277 height 24
drag, startPoint x: 310, startPoint y: 139, endPoint x: 303, endPoint y: 163, distance: 25.4
click at [304, 163] on div "Risk Summary (generated by AI): The email chain includes several instances of p…" at bounding box center [246, 135] width 277 height 66
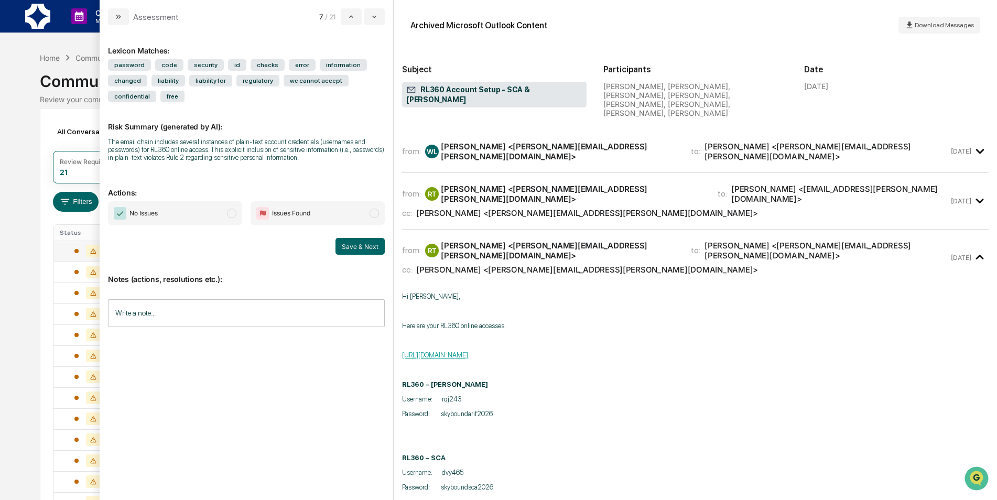
scroll to position [996, 0]
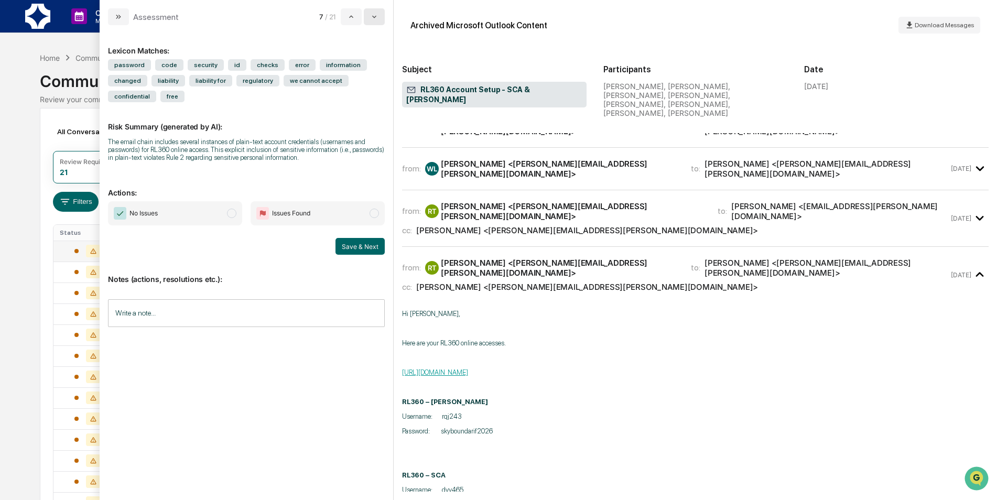
click at [377, 15] on icon "modal" at bounding box center [374, 17] width 8 height 8
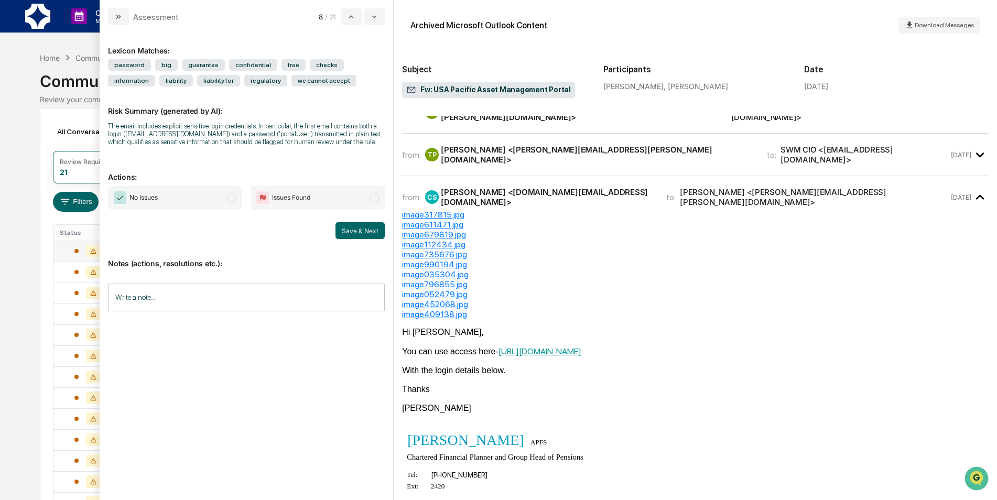
scroll to position [82, 0]
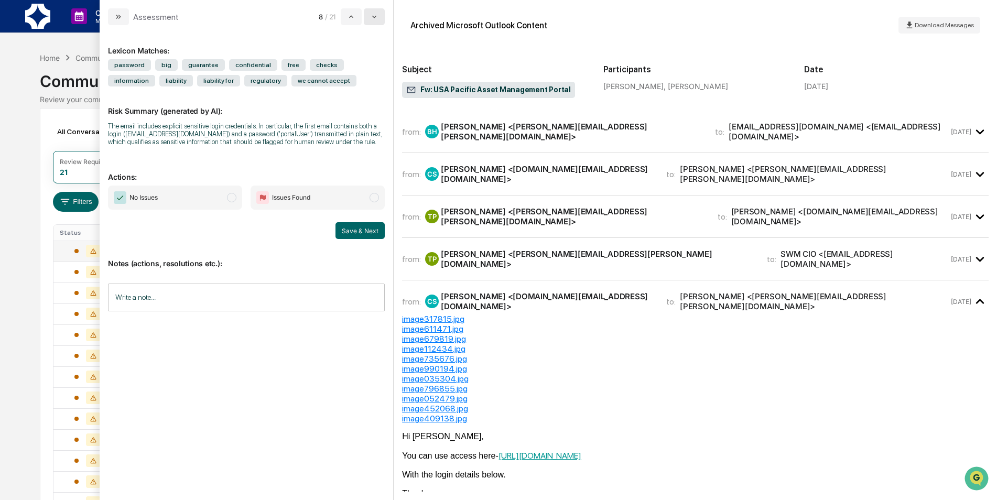
click at [365, 14] on button "modal" at bounding box center [374, 16] width 21 height 17
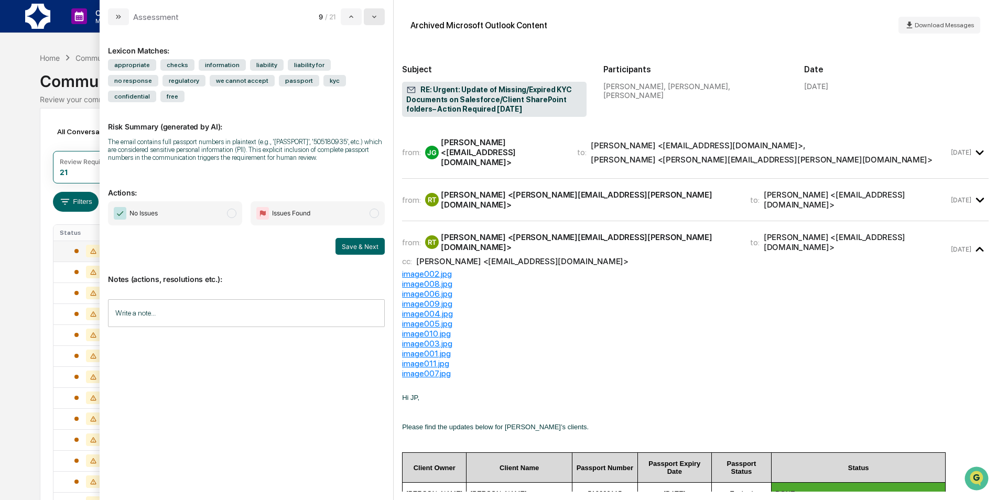
click at [374, 18] on icon "modal" at bounding box center [374, 17] width 8 height 8
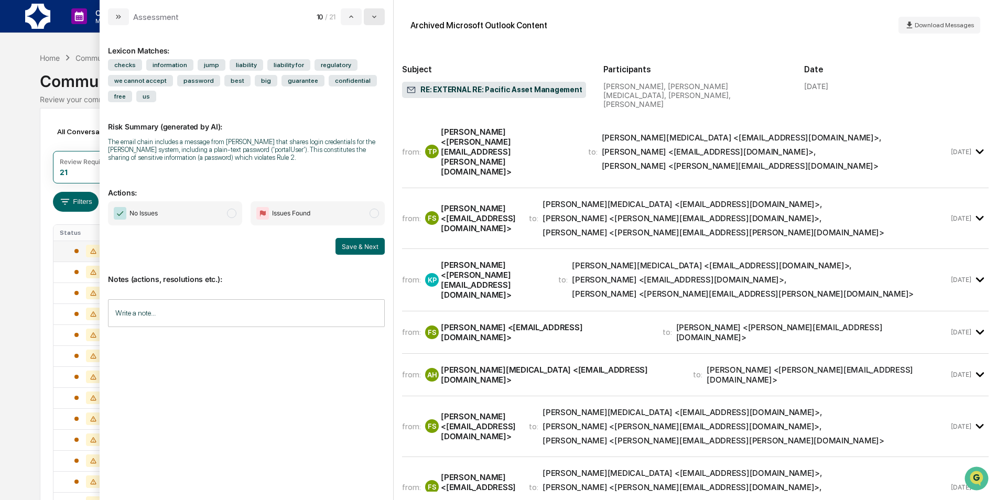
click at [380, 17] on button "modal" at bounding box center [374, 16] width 21 height 17
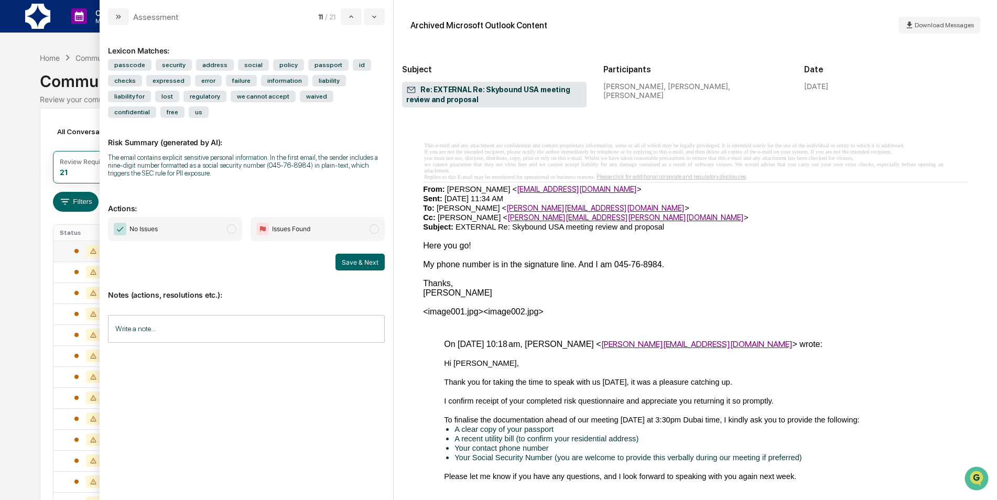
scroll to position [576, 0]
click at [380, 19] on button "modal" at bounding box center [374, 16] width 21 height 17
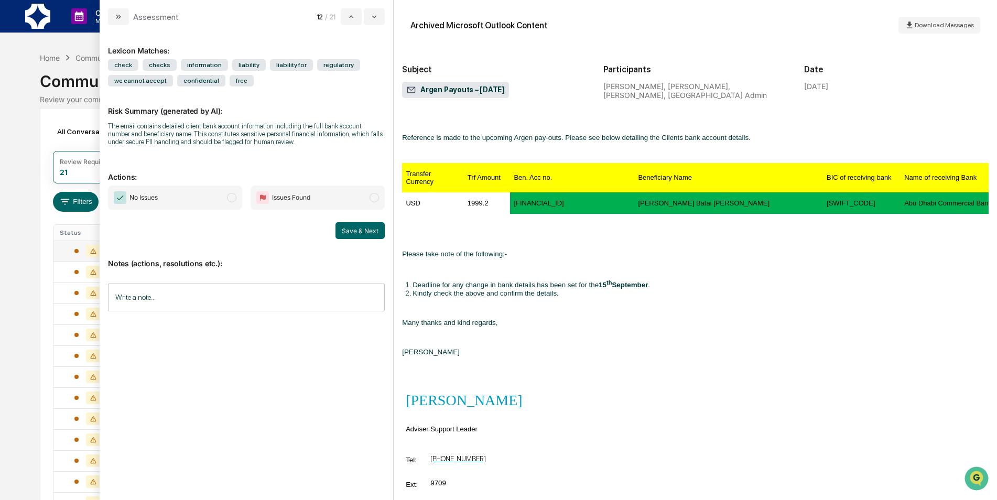
scroll to position [786, 0]
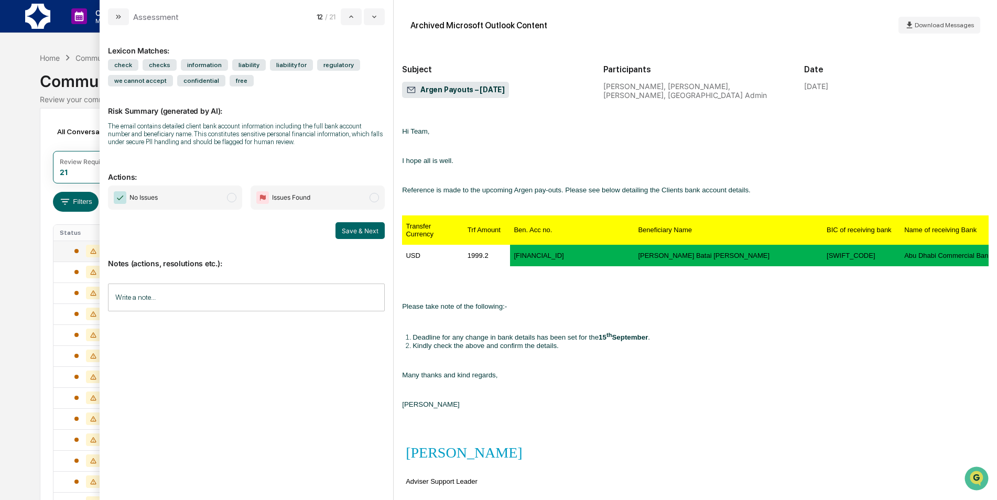
drag, startPoint x: 687, startPoint y: 483, endPoint x: 767, endPoint y: 475, distance: 80.0
click at [767, 475] on td "[PERSON_NAME] ​ ​ ​ ​ Adviser Support Leader" at bounding box center [690, 469] width 576 height 62
drag, startPoint x: 765, startPoint y: 479, endPoint x: 772, endPoint y: 478, distance: 7.5
click at [772, 478] on td "[PERSON_NAME] ​ ​ ​ ​ Adviser Support Leader" at bounding box center [690, 469] width 576 height 62
click at [372, 14] on icon "modal" at bounding box center [374, 17] width 8 height 8
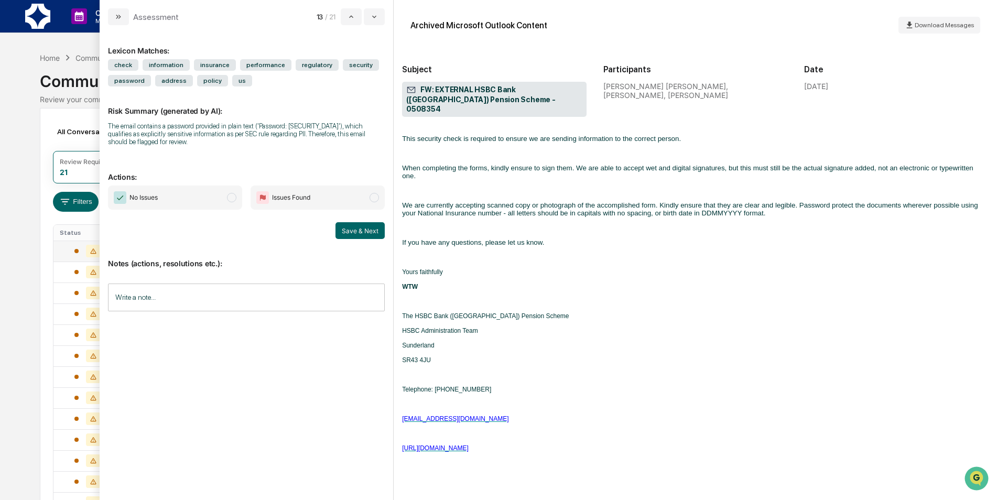
scroll to position [157, 0]
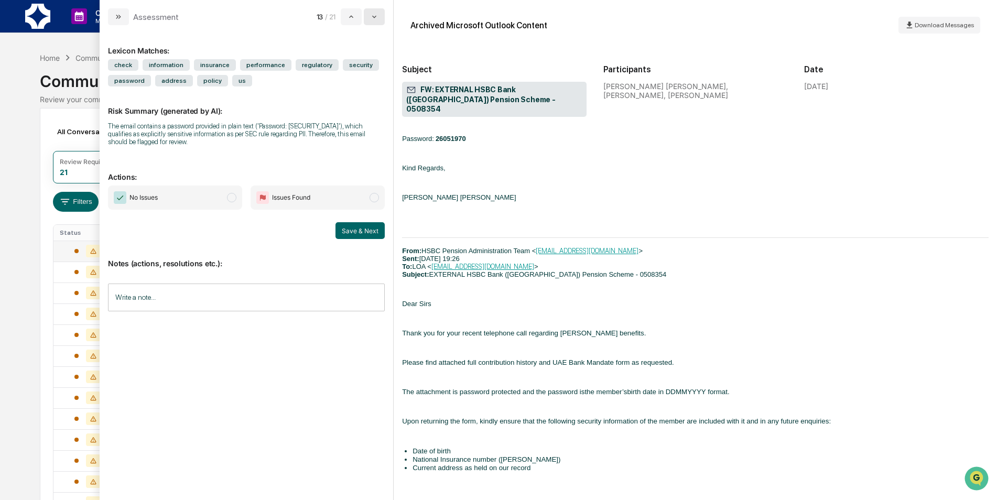
click at [379, 17] on button "modal" at bounding box center [374, 16] width 21 height 17
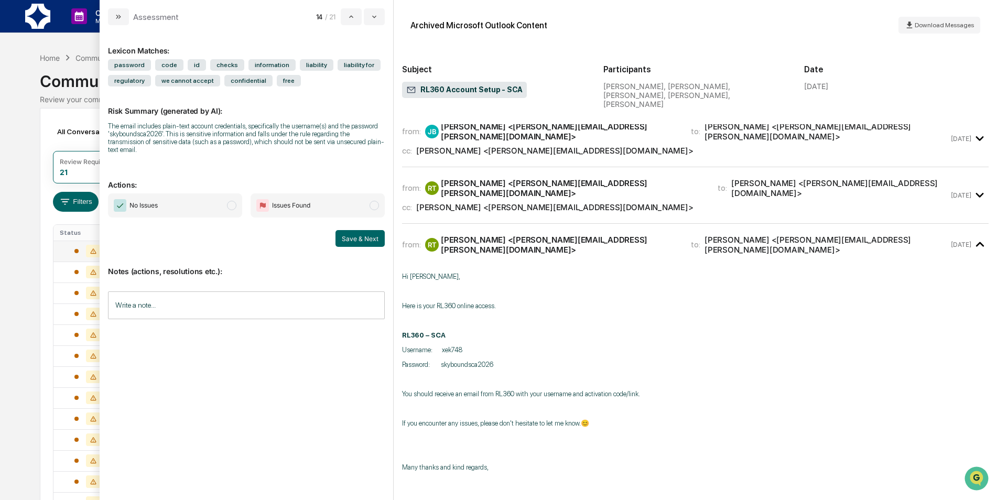
click at [180, 178] on p "Actions:" at bounding box center [246, 178] width 277 height 21
click at [226, 199] on span "No Issues" at bounding box center [175, 205] width 134 height 24
click at [364, 230] on button "Save & Next" at bounding box center [359, 238] width 49 height 17
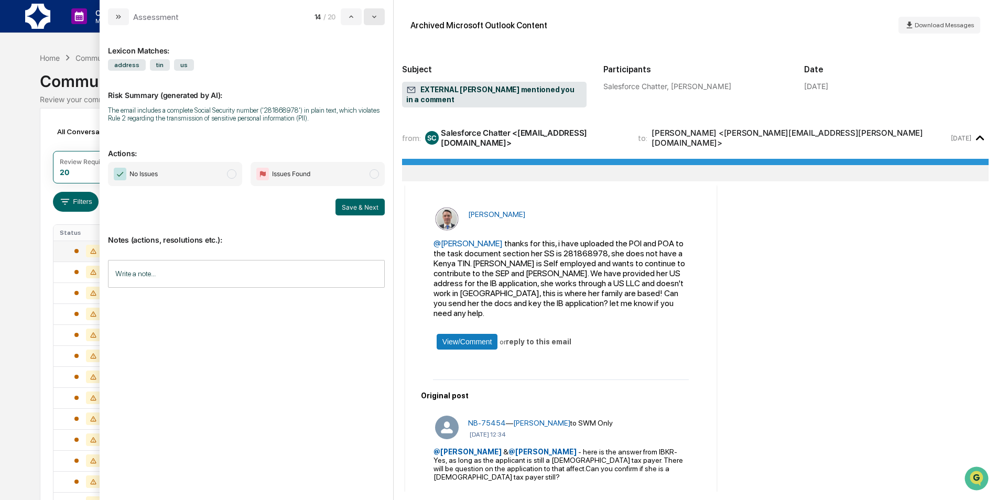
click at [383, 16] on button "modal" at bounding box center [374, 16] width 21 height 17
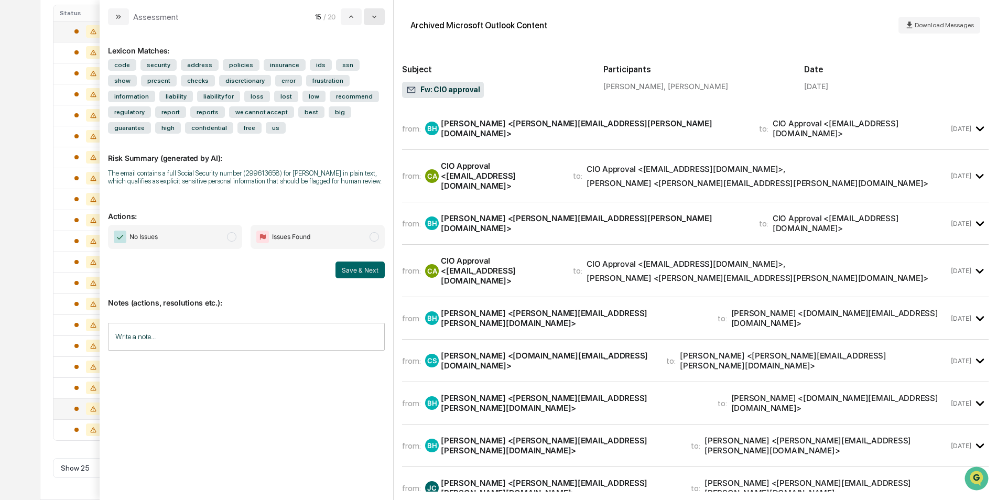
click at [369, 16] on button "modal" at bounding box center [374, 16] width 21 height 17
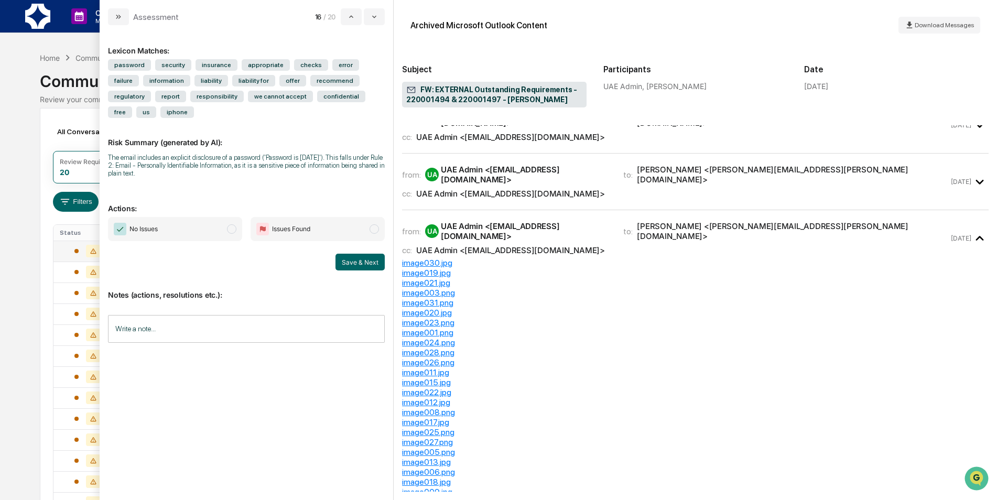
scroll to position [301, 0]
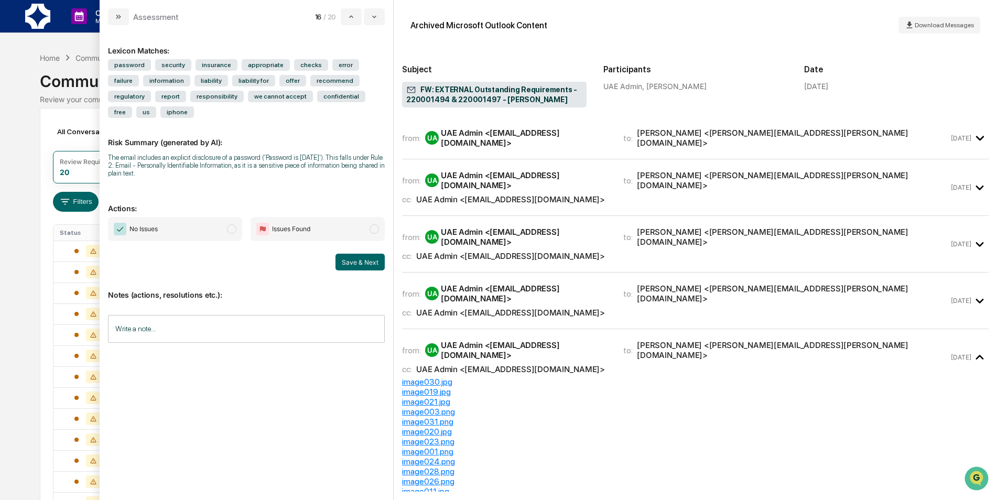
click at [738, 308] on div "cc: [GEOGRAPHIC_DATA] Admin <[EMAIL_ADDRESS][DOMAIN_NAME]>" at bounding box center [675, 313] width 547 height 10
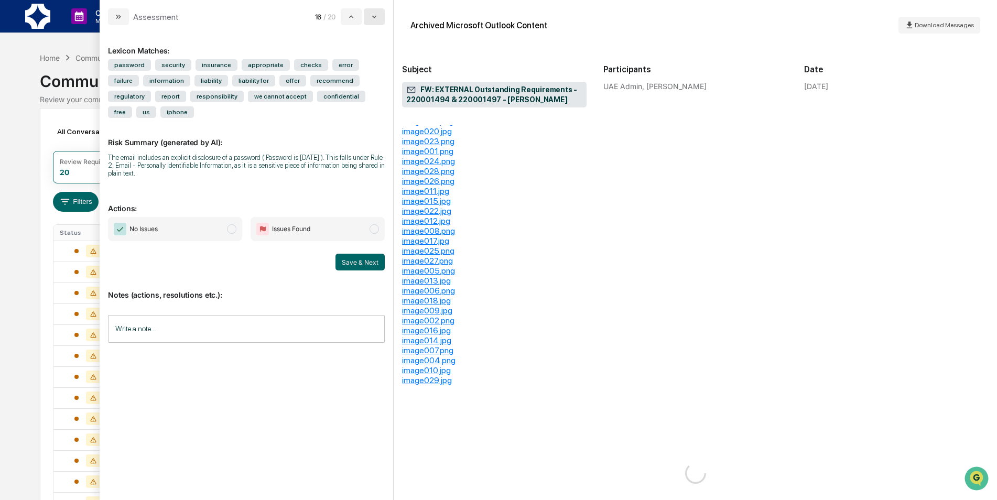
scroll to position [413, 0]
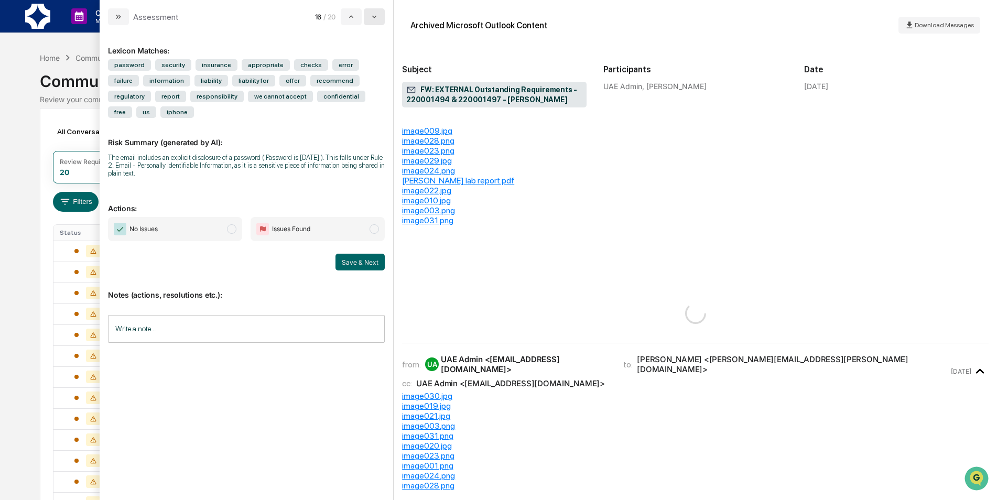
click at [368, 14] on button "modal" at bounding box center [374, 16] width 21 height 17
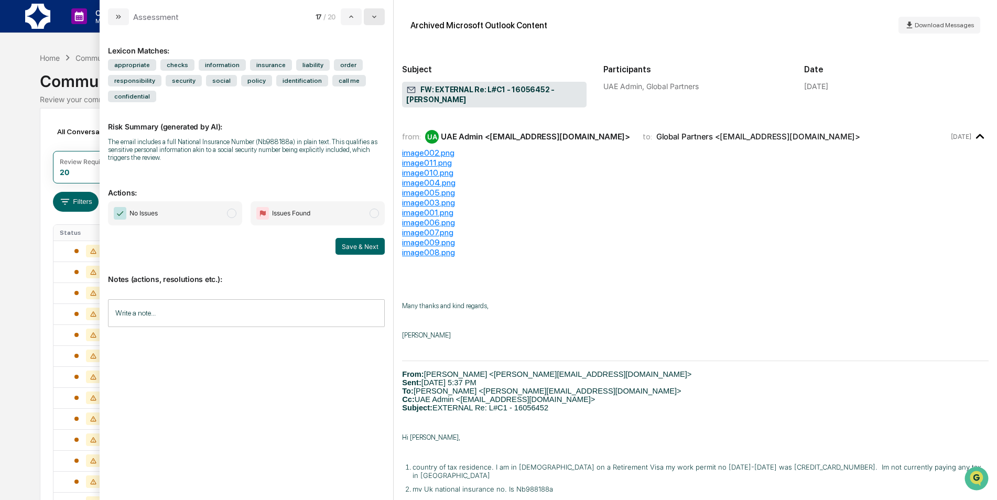
click at [371, 14] on icon "modal" at bounding box center [374, 17] width 8 height 8
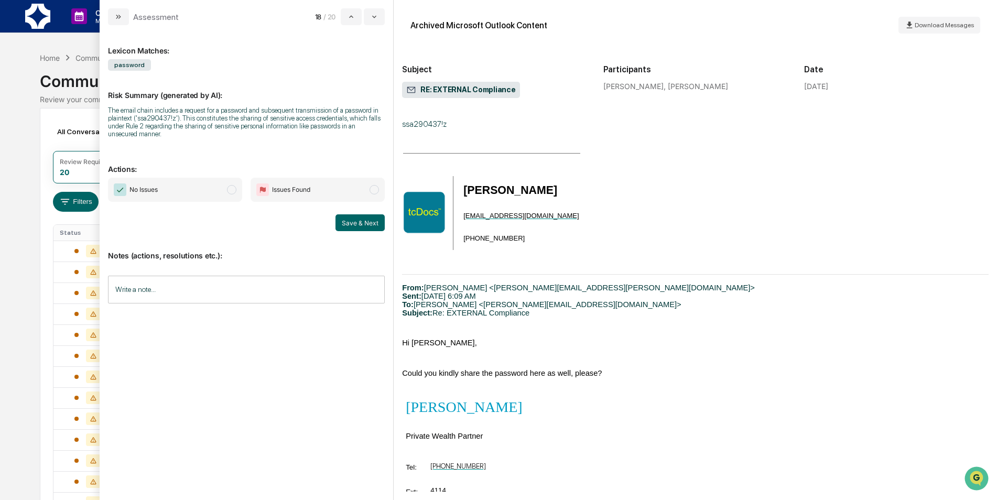
scroll to position [105, 0]
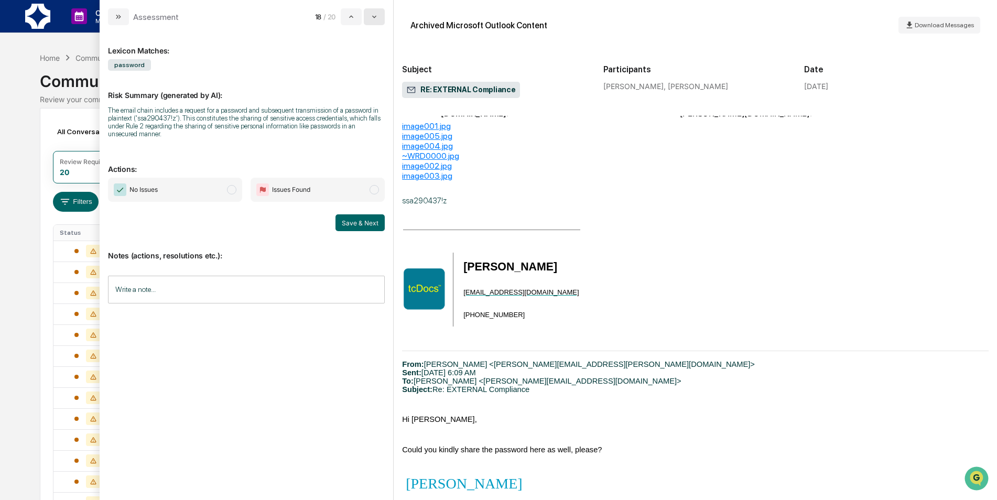
click at [384, 21] on button "modal" at bounding box center [374, 16] width 21 height 17
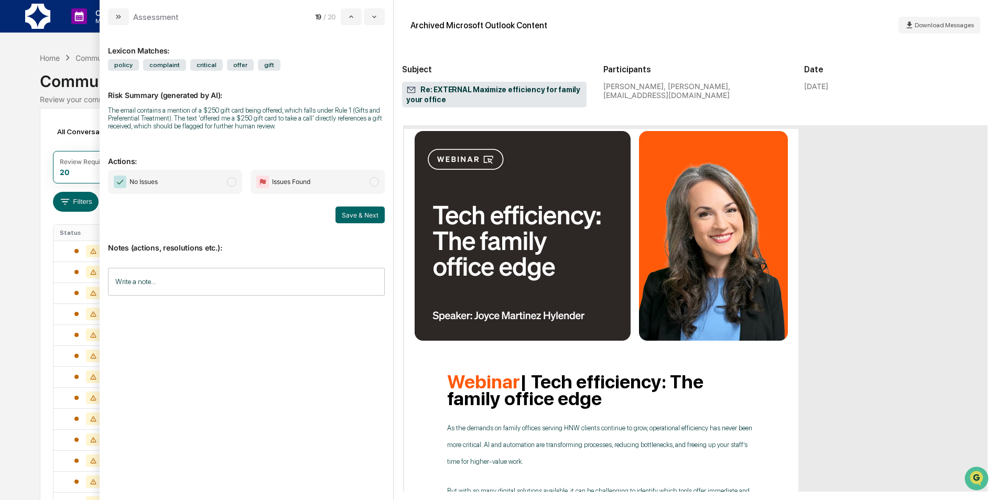
scroll to position [52, 0]
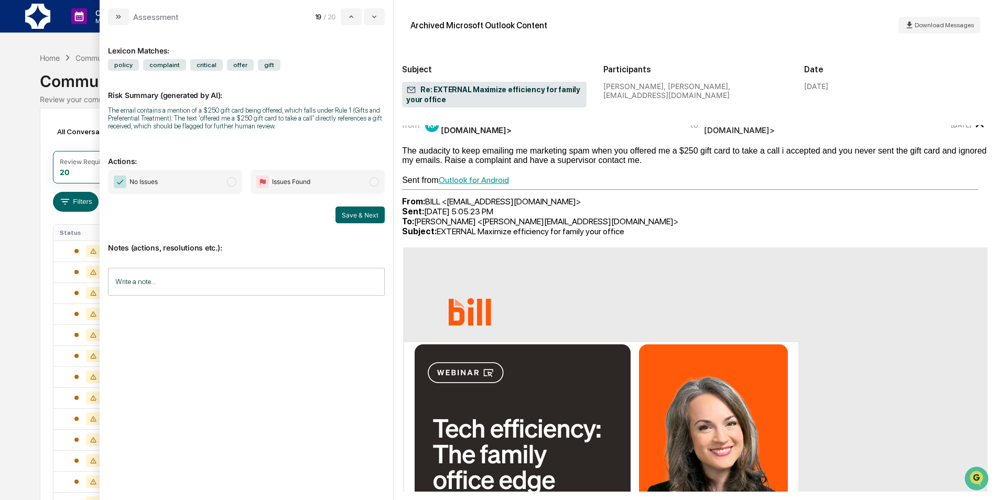
click at [215, 179] on span "No Issues" at bounding box center [175, 182] width 134 height 24
click at [361, 212] on button "Save & Next" at bounding box center [359, 214] width 49 height 17
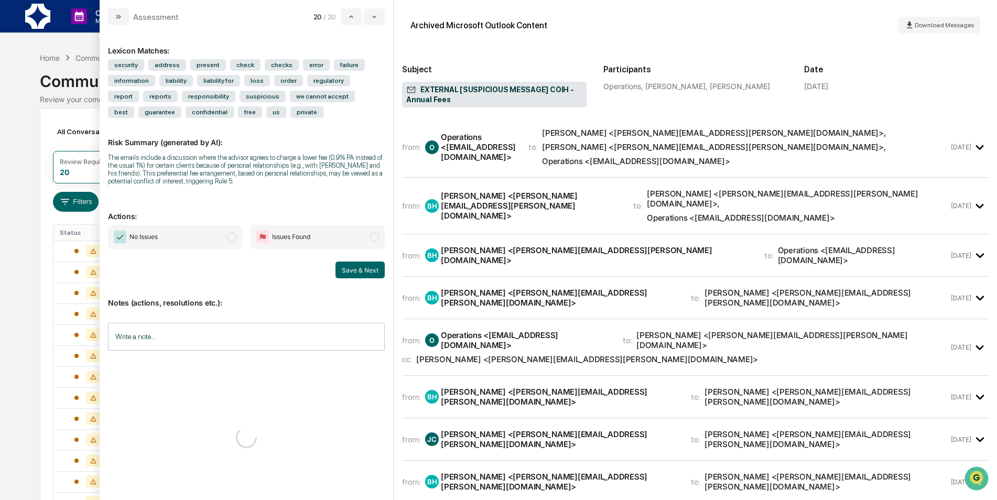
scroll to position [56, 0]
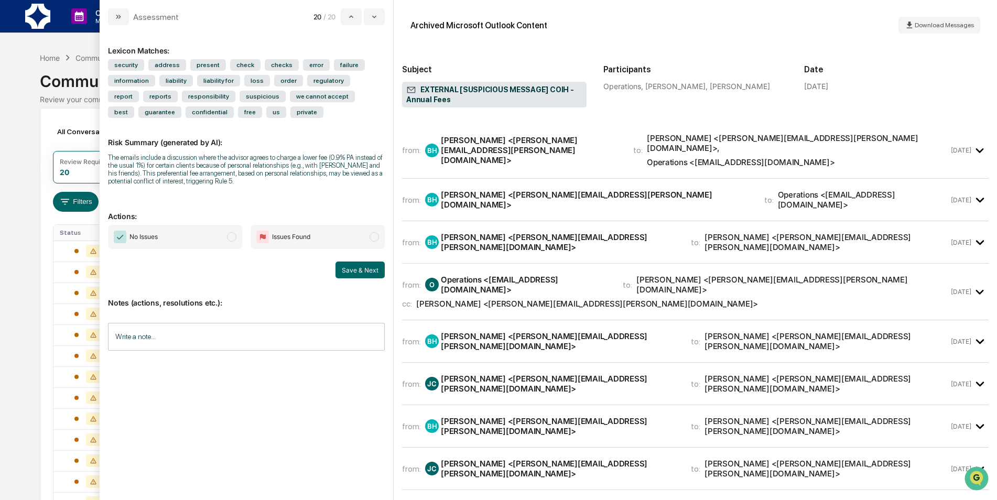
click at [114, 12] on button "modal" at bounding box center [118, 16] width 21 height 17
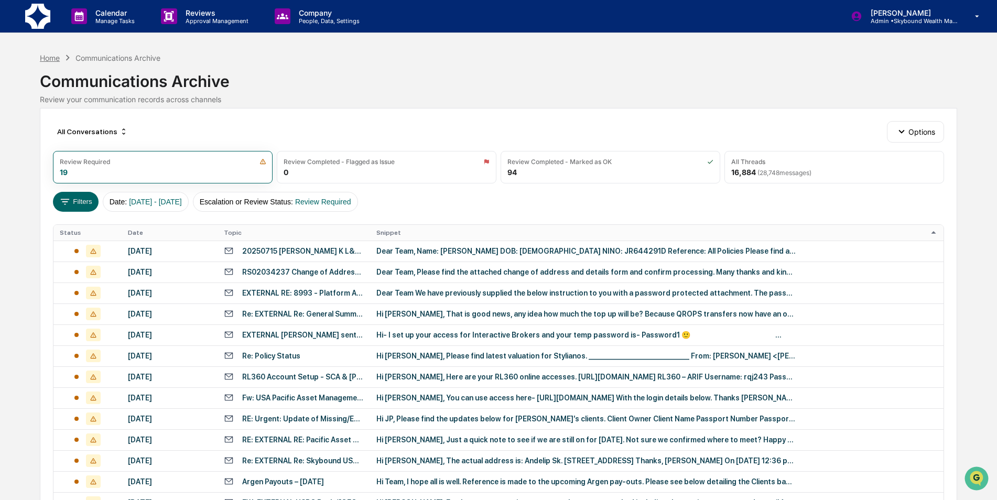
click at [47, 56] on div "Home" at bounding box center [50, 57] width 20 height 9
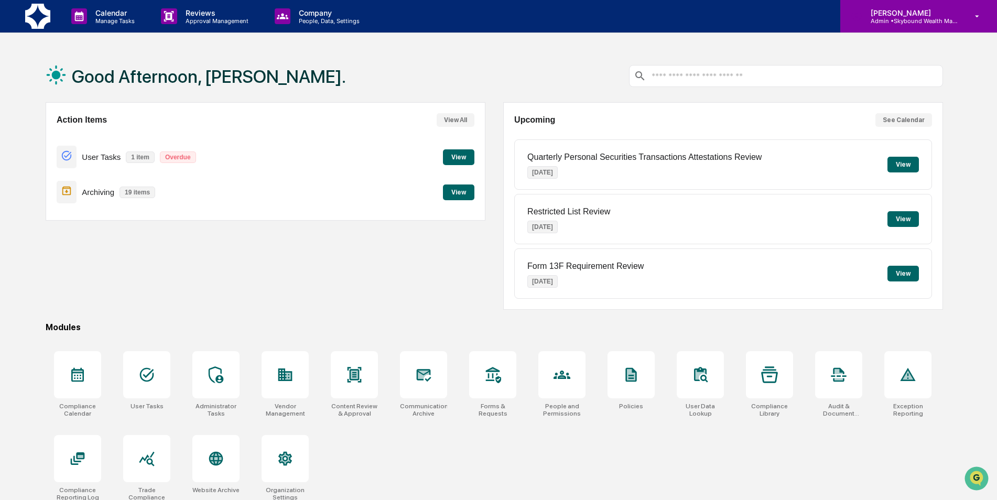
click at [958, 20] on p "Admin • Skybound Wealth Management" at bounding box center [910, 20] width 97 height 7
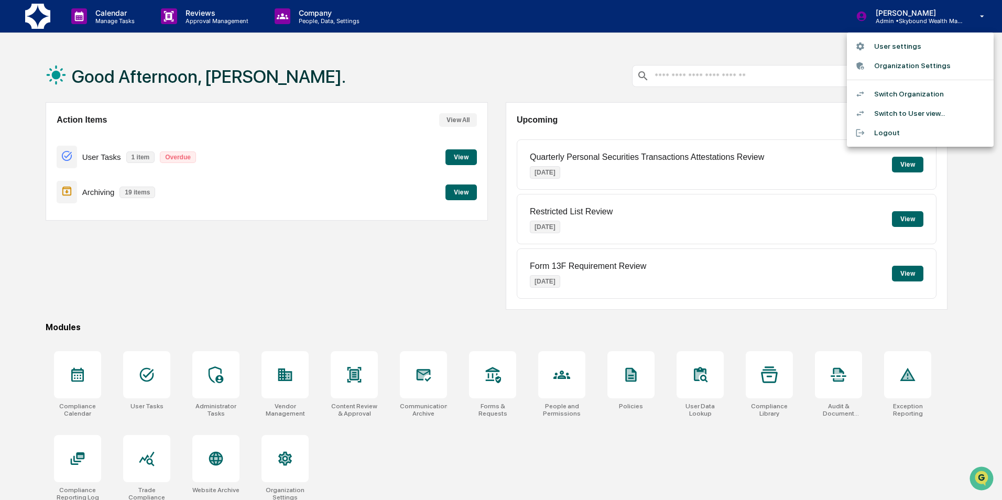
click at [944, 94] on li "Switch Organization" at bounding box center [920, 93] width 147 height 19
